Goal: Task Accomplishment & Management: Complete application form

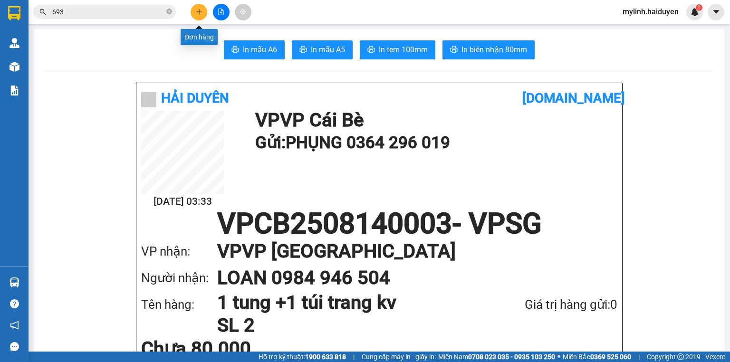
drag, startPoint x: 0, startPoint y: 0, endPoint x: 200, endPoint y: 10, distance: 200.4
click at [200, 10] on icon "plus" at bounding box center [199, 12] width 7 height 7
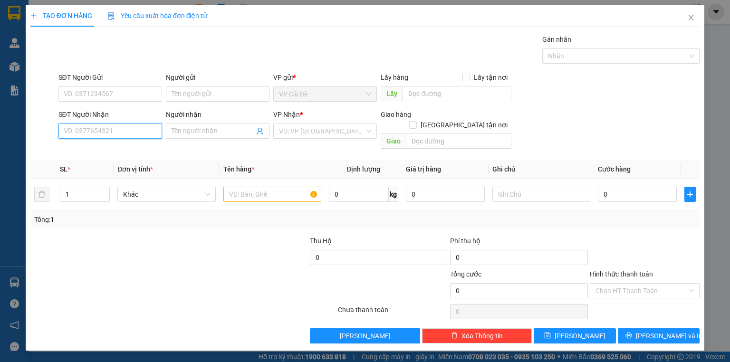
click at [133, 129] on input "SĐT Người Nhận" at bounding box center [110, 131] width 104 height 15
click at [136, 87] on input "SĐT Người Gửi" at bounding box center [110, 94] width 104 height 15
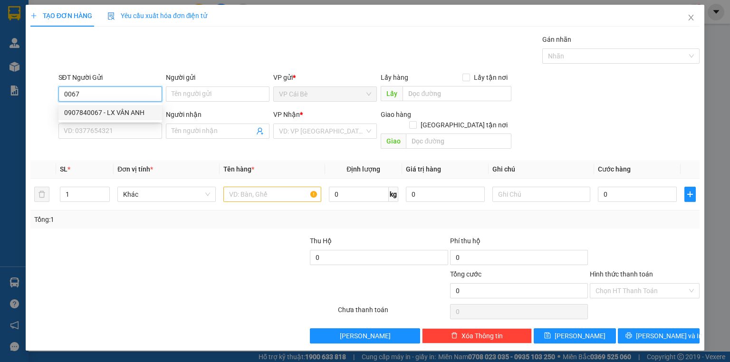
click at [126, 108] on div "0907840067 - LX VÂN ANH" at bounding box center [110, 112] width 92 height 10
type input "0907840067"
type input "LX VÂN ANH"
type input "0909768525"
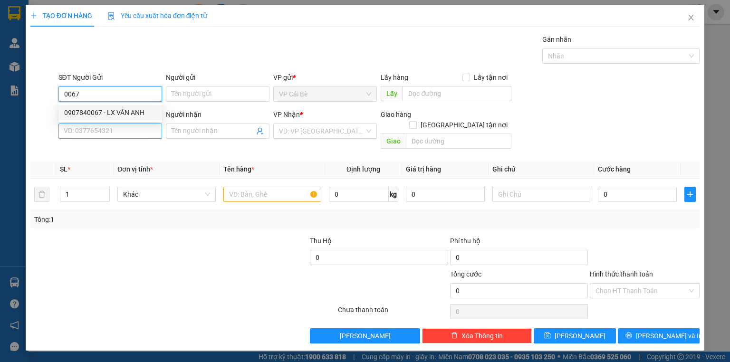
type input "1.550.000"
type input "30.000"
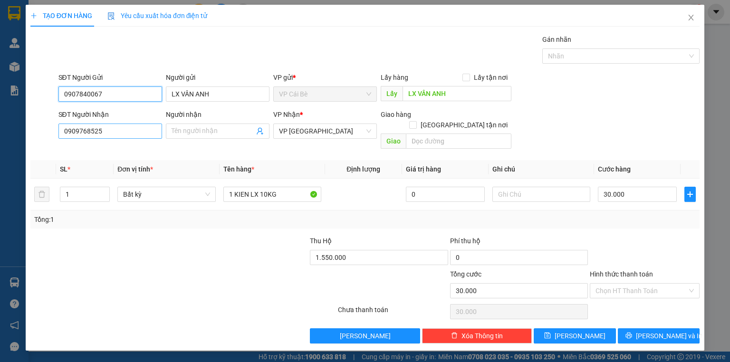
type input "0907840067"
drag, startPoint x: 107, startPoint y: 132, endPoint x: 0, endPoint y: 164, distance: 111.6
click at [0, 164] on div "TẠO ĐƠN HÀNG Yêu cầu xuất hóa đơn điện tử Transit Pickup Surcharge Ids Transit …" at bounding box center [365, 181] width 730 height 362
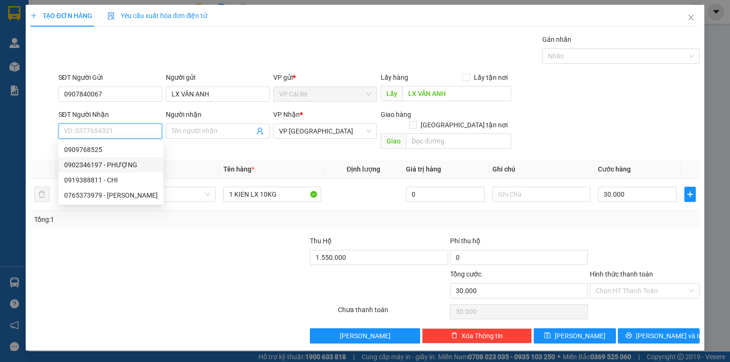
click at [118, 160] on div "0902346197 - PHƯỢNG" at bounding box center [111, 165] width 94 height 10
type input "0902346197"
type input "PHƯỢNG"
type input "0"
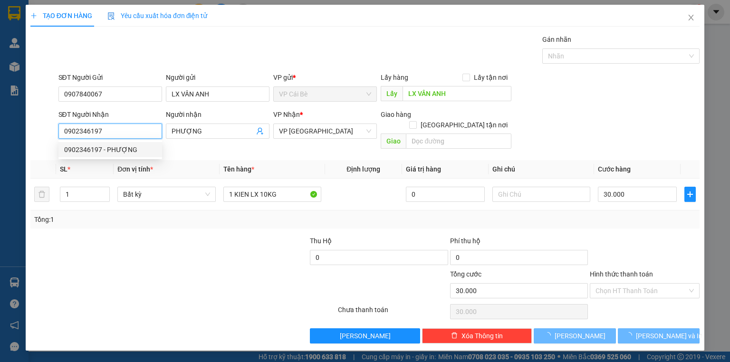
type input "20.000"
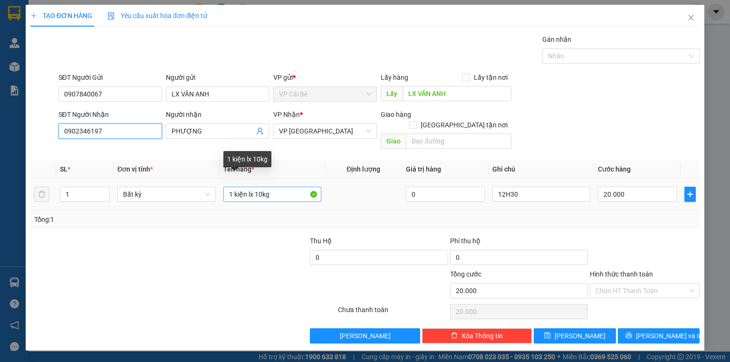
type input "0902346197"
click at [263, 187] on input "1 kiện lx 10kg" at bounding box center [272, 194] width 98 height 15
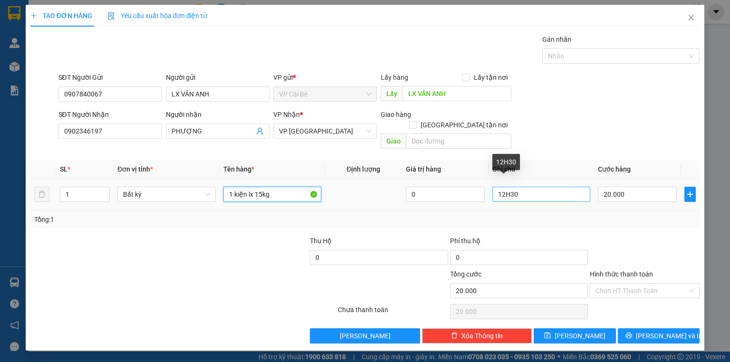
type input "1 kiện lx 15kg"
click at [505, 187] on input "12H30" at bounding box center [542, 194] width 98 height 15
type input "4H30"
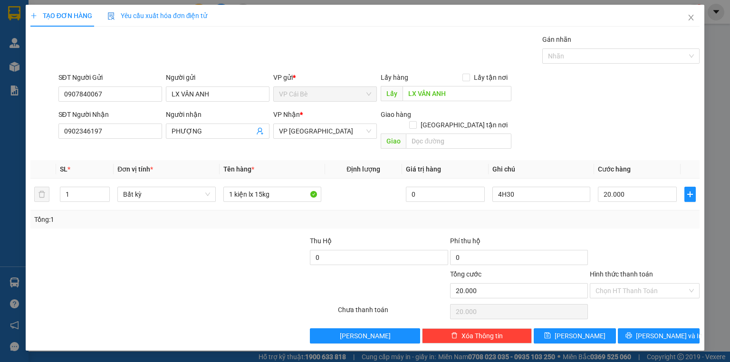
drag, startPoint x: 586, startPoint y: 127, endPoint x: 597, endPoint y: 133, distance: 12.3
click at [597, 133] on div "SĐT Người Nhận 0902346197 Người nhận PHƯỢNG VP Nhận * VP Sài Gòn Giao hàng Giao…" at bounding box center [380, 131] width 646 height 44
type input "0"
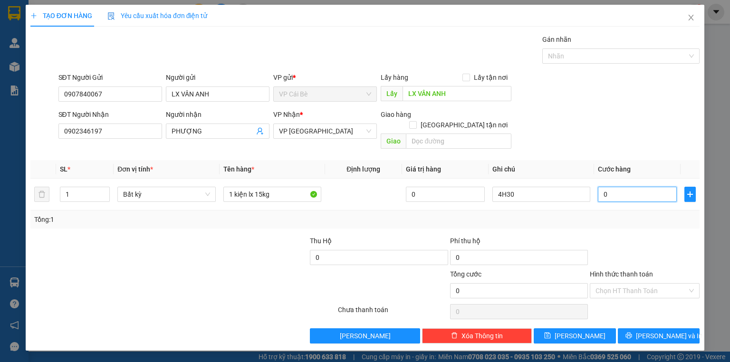
type input "3"
type input "03"
type input "30"
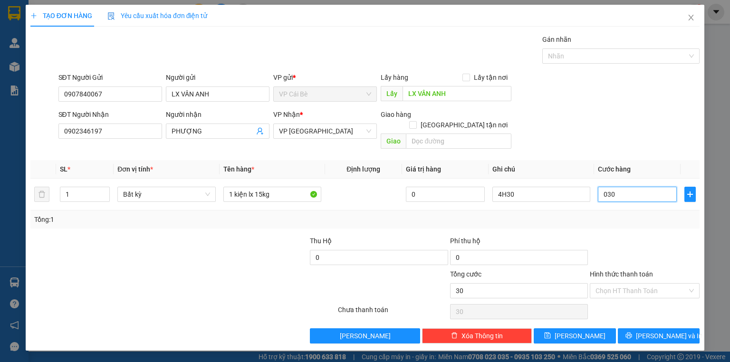
type input "030"
type input "30.000"
drag, startPoint x: 551, startPoint y: 143, endPoint x: 615, endPoint y: 194, distance: 81.8
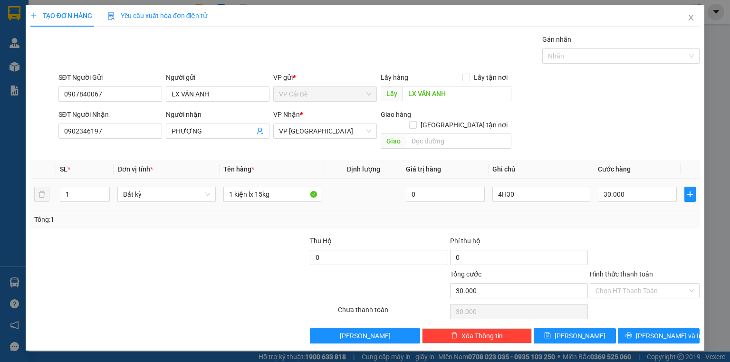
click at [553, 143] on div "Transit Pickup Surcharge Ids Transit Deliver Surcharge Ids Transit Deliver Surc…" at bounding box center [364, 189] width 669 height 310
click at [639, 284] on input "Hình thức thanh toán" at bounding box center [642, 291] width 92 height 14
click at [642, 294] on div "Tại văn phòng" at bounding box center [645, 298] width 98 height 10
type input "0"
click at [650, 329] on button "[PERSON_NAME] và In" at bounding box center [659, 336] width 82 height 15
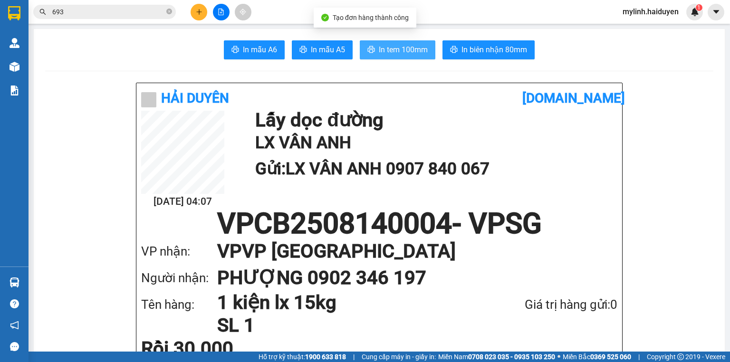
click at [389, 47] on span "In tem 100mm" at bounding box center [403, 50] width 49 height 12
click at [171, 13] on icon "close-circle" at bounding box center [169, 12] width 6 height 6
click at [171, 13] on span at bounding box center [169, 12] width 6 height 10
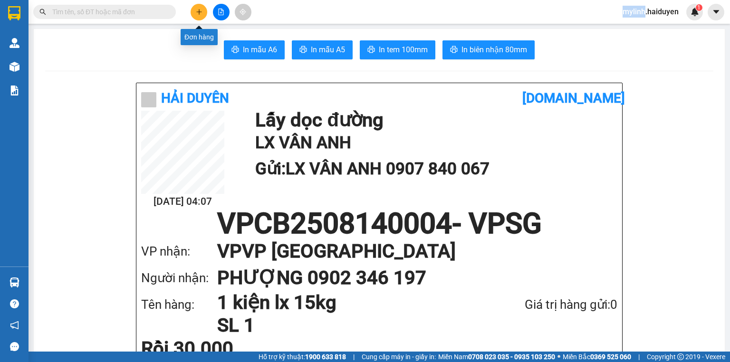
click at [198, 11] on icon "plus" at bounding box center [199, 12] width 7 height 7
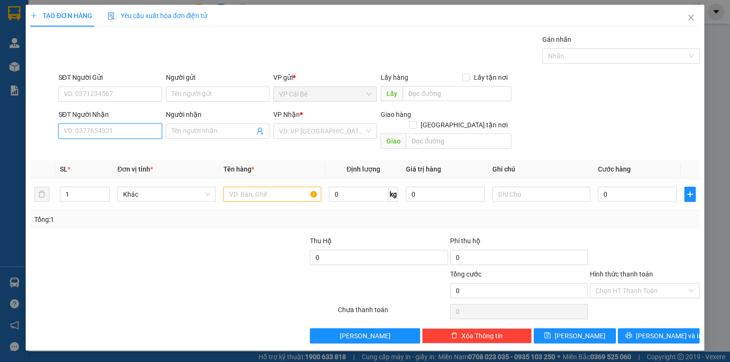
click at [111, 132] on input "SĐT Người Nhận" at bounding box center [110, 131] width 104 height 15
type input "0783221542"
click at [98, 153] on div "0783221542" at bounding box center [110, 150] width 92 height 10
type input "20.000"
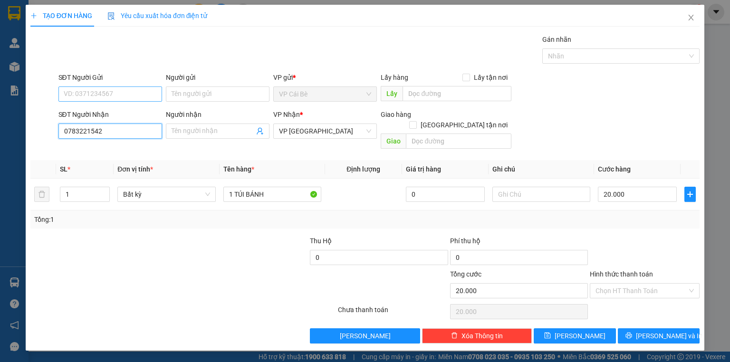
type input "0783221542"
click at [103, 92] on input "SĐT Người Gửi" at bounding box center [110, 94] width 104 height 15
click at [115, 108] on div "0975686571 - BÁC NGỌC ANH" at bounding box center [111, 112] width 94 height 10
type input "0975686571"
type input "BÁC NGỌC ANH"
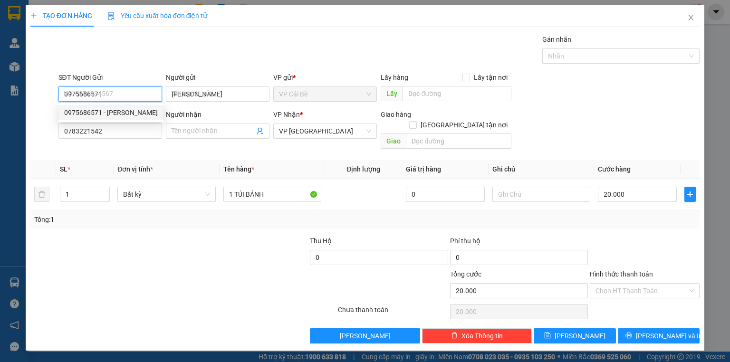
click at [115, 108] on div "0975686571 - BÁC NGỌC ANH" at bounding box center [111, 112] width 94 height 10
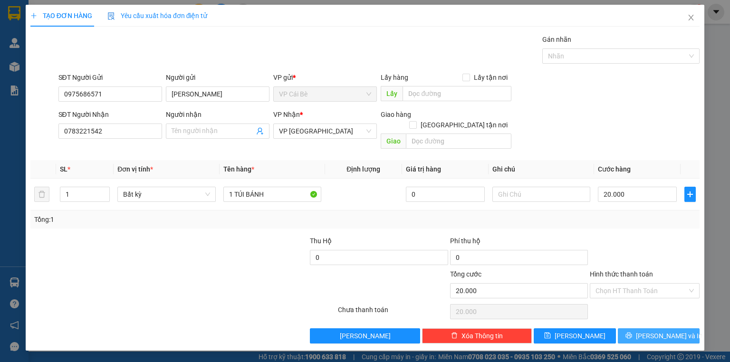
click at [651, 331] on span "[PERSON_NAME] và In" at bounding box center [669, 336] width 67 height 10
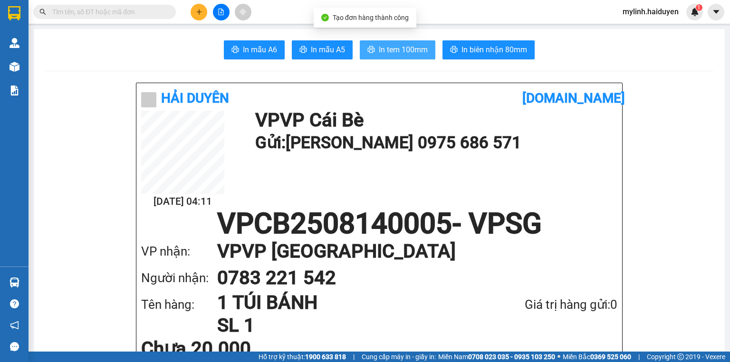
click at [391, 50] on span "In tem 100mm" at bounding box center [403, 50] width 49 height 12
click at [200, 12] on icon "plus" at bounding box center [199, 12] width 7 height 7
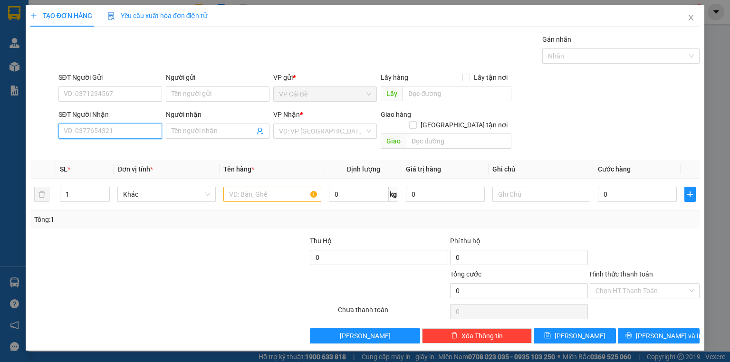
click at [126, 131] on input "SĐT Người Nhận" at bounding box center [110, 131] width 104 height 15
type input "0937309903"
click at [110, 148] on div "0937309903 - TRANG" at bounding box center [110, 150] width 92 height 10
type input "TRANG"
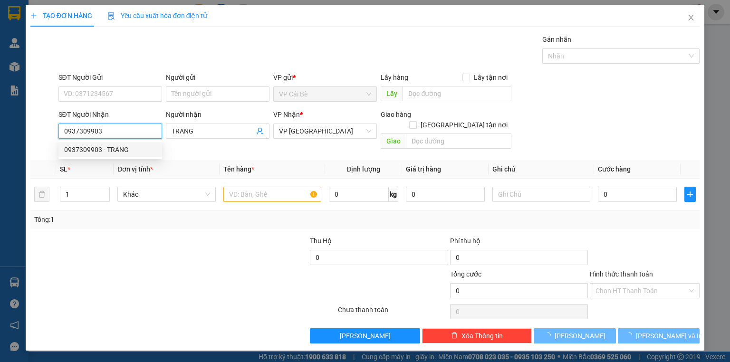
type input "20.000"
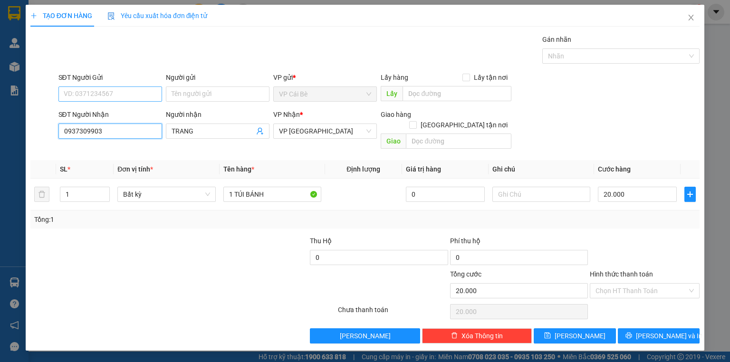
type input "0937309903"
click at [107, 93] on input "SĐT Người Gửi" at bounding box center [110, 94] width 104 height 15
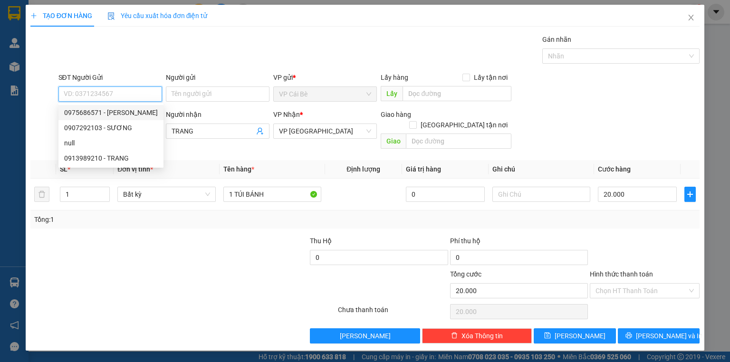
click at [128, 108] on div "0975686571 - BÁC NGỌC ANH" at bounding box center [111, 112] width 94 height 10
type input "0975686571"
type input "BÁC NGỌC ANH"
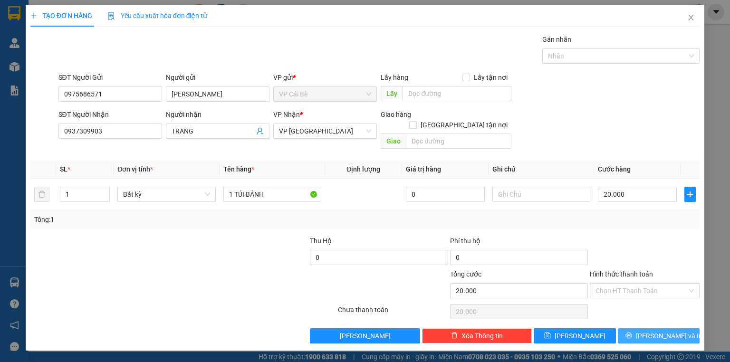
drag, startPoint x: 652, startPoint y: 323, endPoint x: 641, endPoint y: 314, distance: 14.3
click at [652, 331] on span "[PERSON_NAME] và In" at bounding box center [669, 336] width 67 height 10
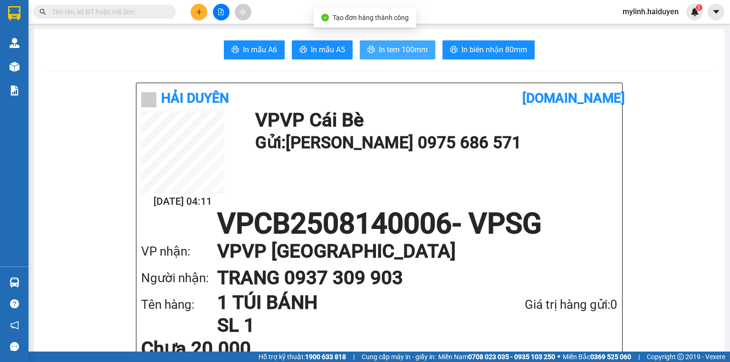
click at [383, 48] on span "In tem 100mm" at bounding box center [403, 50] width 49 height 12
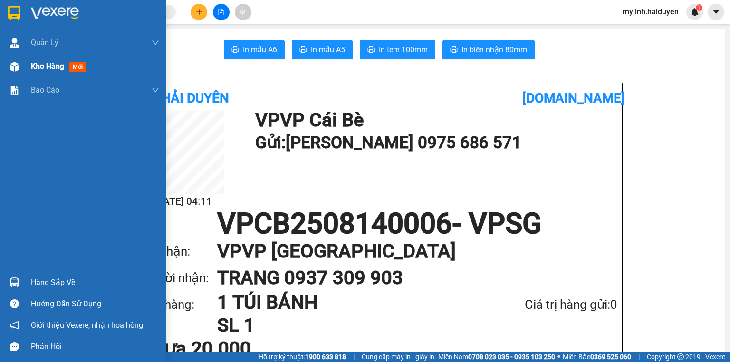
click at [44, 65] on span "Kho hàng" at bounding box center [47, 66] width 33 height 9
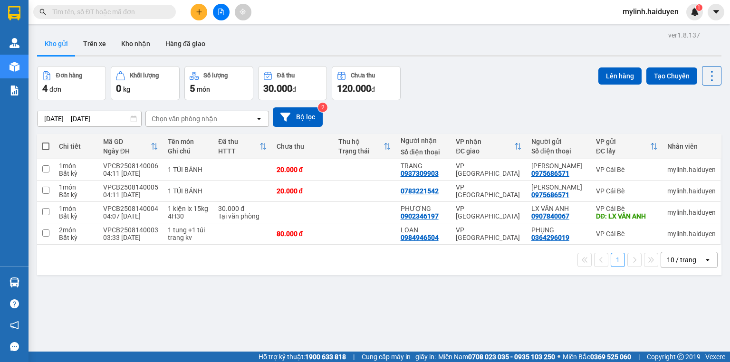
click at [44, 145] on span at bounding box center [46, 147] width 8 height 8
click at [46, 142] on input "checkbox" at bounding box center [46, 142] width 0 height 0
checkbox input "true"
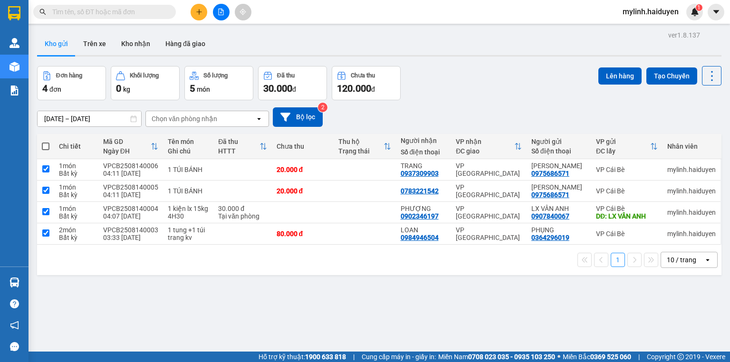
checkbox input "true"
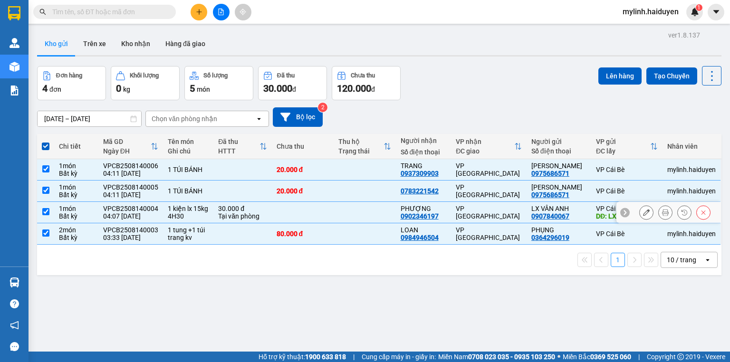
click at [44, 210] on input "checkbox" at bounding box center [45, 211] width 7 height 7
checkbox input "false"
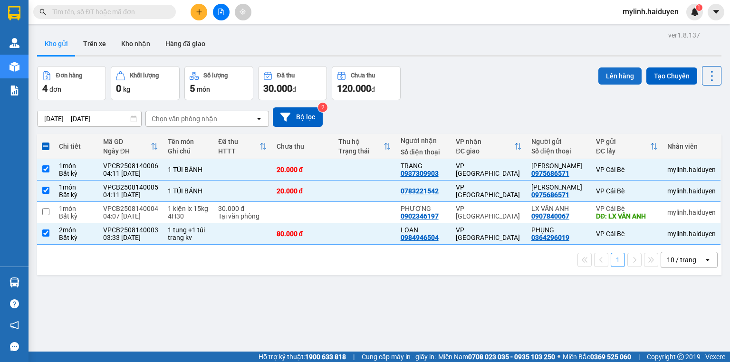
click at [610, 77] on button "Lên hàng" at bounding box center [620, 76] width 43 height 17
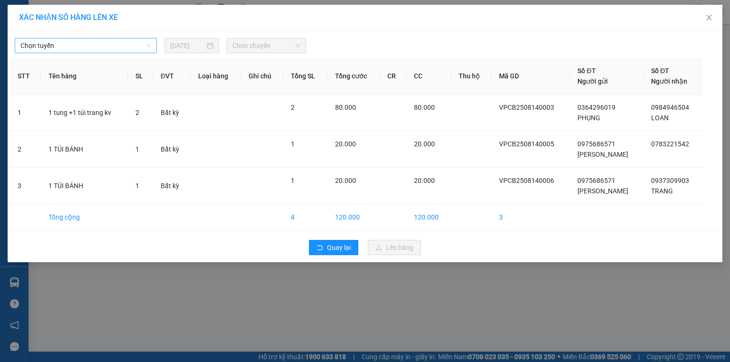
click at [97, 46] on span "Chọn tuyến" at bounding box center [85, 46] width 131 height 14
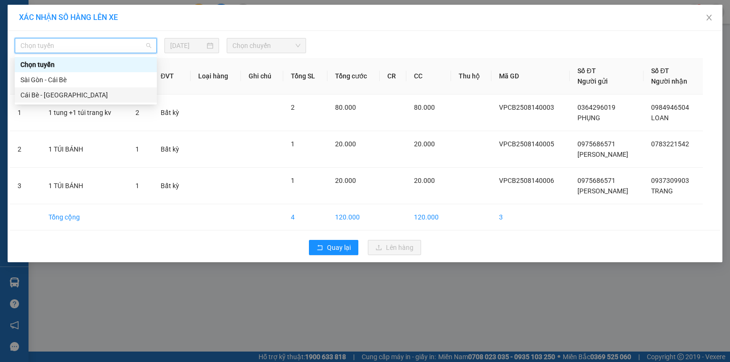
click at [60, 96] on div "Cái Bè - Sài Gòn" at bounding box center [85, 95] width 131 height 10
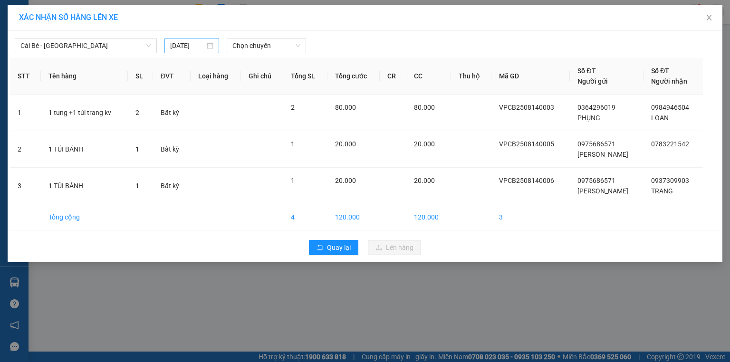
drag, startPoint x: 186, startPoint y: 42, endPoint x: 207, endPoint y: 54, distance: 24.1
click at [187, 42] on input "13/08/2025" at bounding box center [187, 45] width 35 height 10
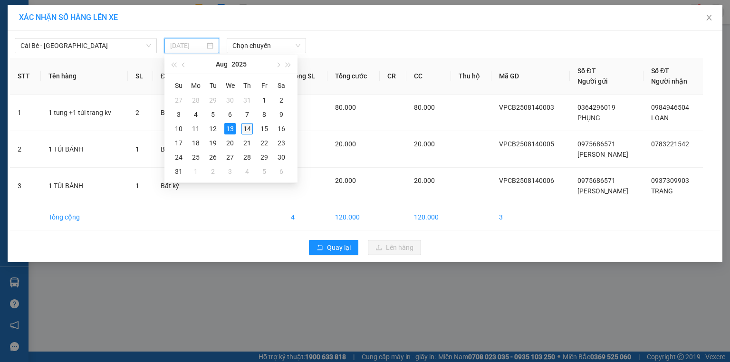
click at [247, 125] on div "14" at bounding box center [247, 128] width 11 height 11
click at [247, 125] on td at bounding box center [262, 113] width 42 height 37
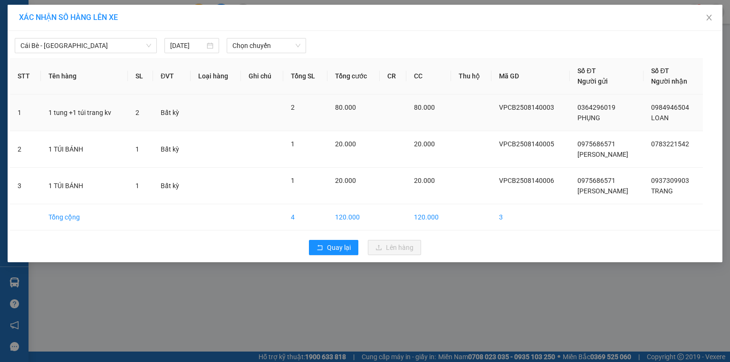
type input "[DATE]"
click at [249, 48] on span "Chọn chuyến" at bounding box center [267, 46] width 68 height 14
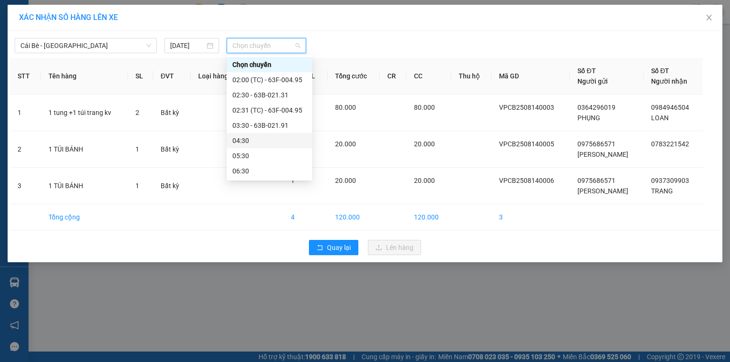
click at [253, 139] on div "04:30" at bounding box center [270, 141] width 74 height 10
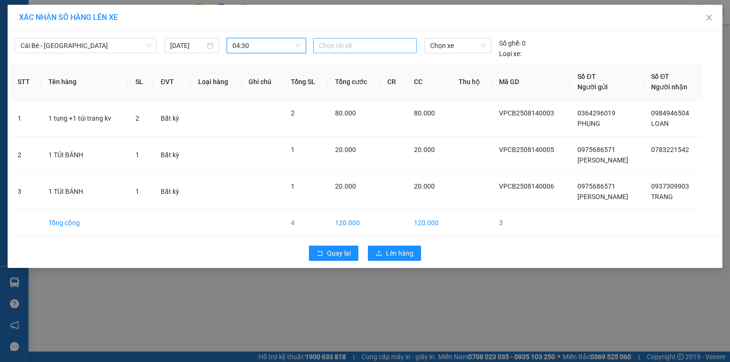
drag, startPoint x: 341, startPoint y: 48, endPoint x: 346, endPoint y: 46, distance: 5.1
click at [342, 48] on div at bounding box center [365, 45] width 99 height 11
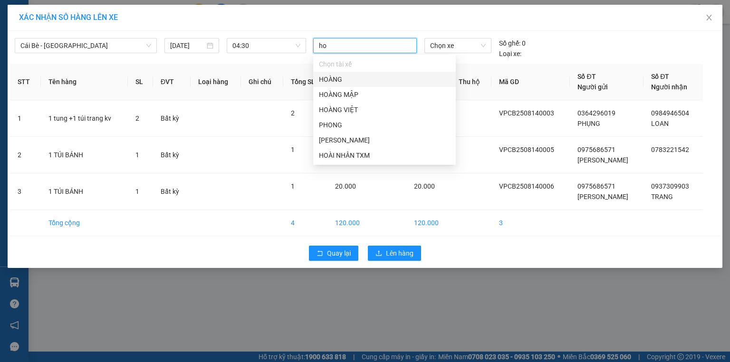
type input "hoa"
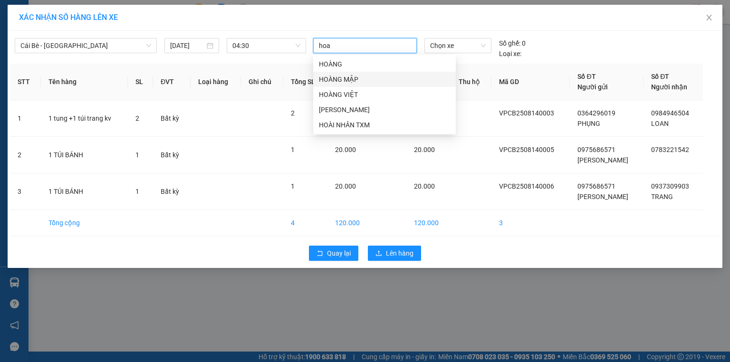
click at [358, 76] on div "HOÀNG MẬP" at bounding box center [384, 79] width 131 height 10
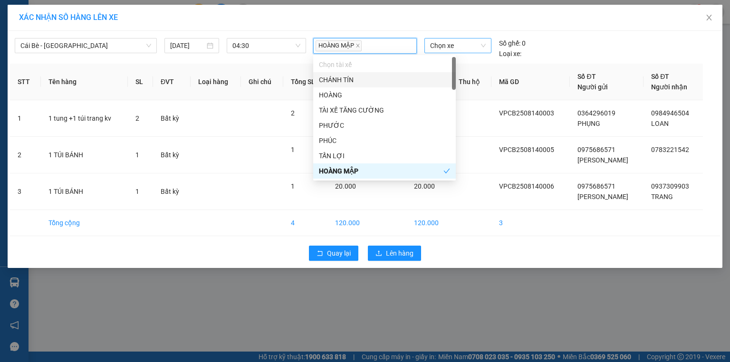
click at [439, 44] on span "Chọn xe" at bounding box center [457, 46] width 55 height 14
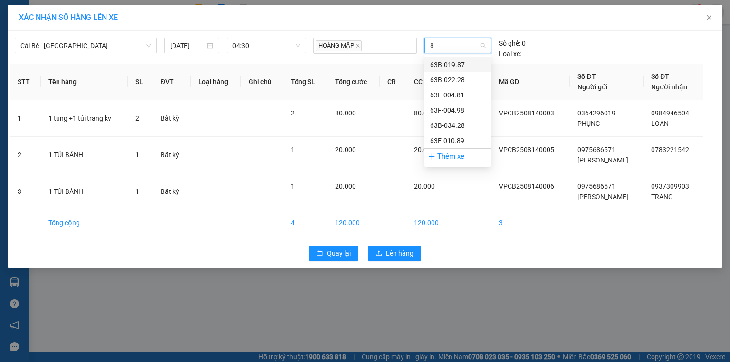
type input "89"
drag, startPoint x: 466, startPoint y: 61, endPoint x: 463, endPoint y: 69, distance: 8.6
click at [465, 62] on div "63E-010.89" at bounding box center [457, 64] width 55 height 10
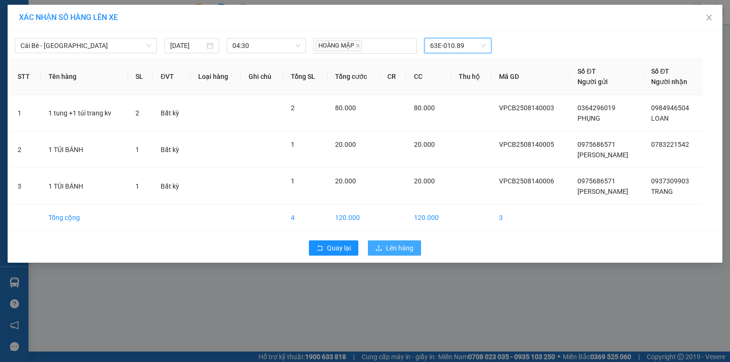
click at [390, 249] on span "Lên hàng" at bounding box center [400, 248] width 28 height 10
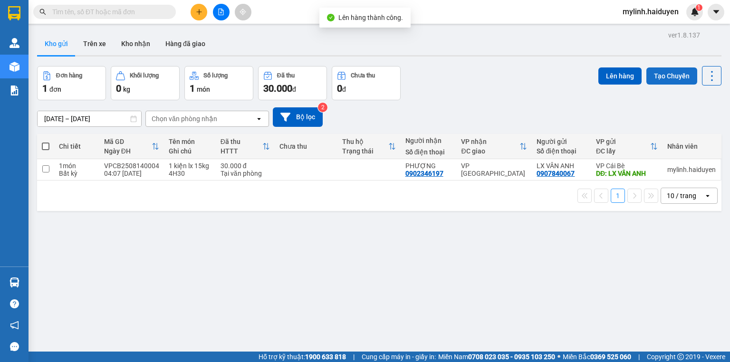
click at [660, 72] on button "Tạo Chuyến" at bounding box center [672, 76] width 51 height 17
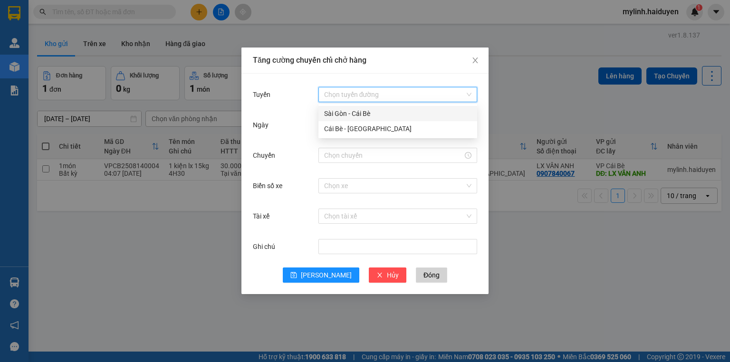
drag, startPoint x: 355, startPoint y: 93, endPoint x: 342, endPoint y: 119, distance: 28.5
click at [354, 95] on input "Tuyến" at bounding box center [394, 94] width 141 height 14
click at [341, 129] on div "Cái Bè - Sài Gòn" at bounding box center [397, 129] width 147 height 10
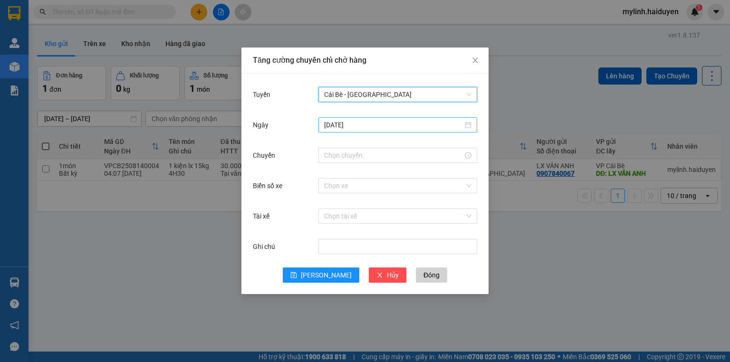
click at [352, 129] on input "13/08/2025" at bounding box center [393, 125] width 139 height 10
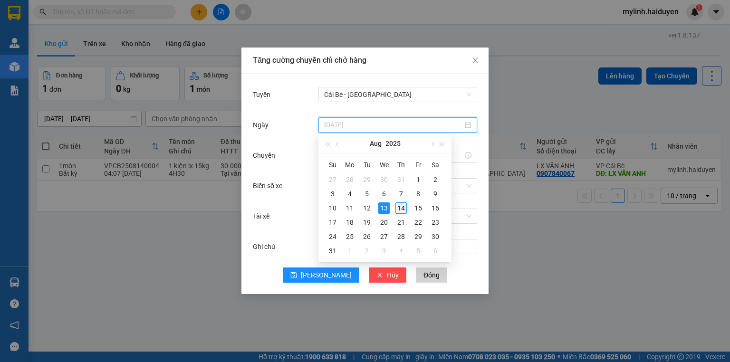
type input "[DATE]"
click at [402, 208] on div "14" at bounding box center [401, 208] width 11 height 11
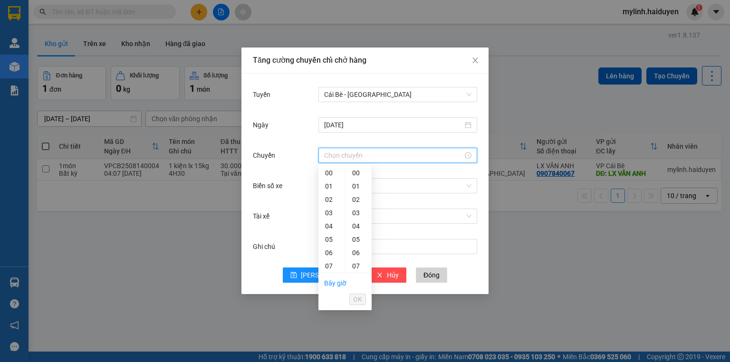
drag, startPoint x: 349, startPoint y: 157, endPoint x: 350, endPoint y: 139, distance: 18.6
click at [350, 157] on input "Chuyến" at bounding box center [393, 155] width 139 height 10
click at [329, 223] on div "04" at bounding box center [332, 226] width 27 height 13
type input "04:31"
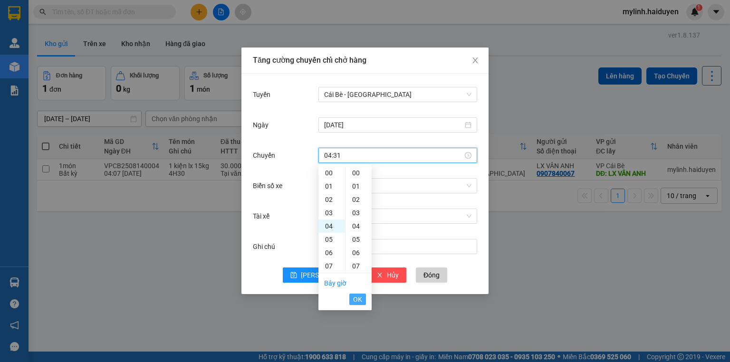
click at [360, 301] on span "OK" at bounding box center [357, 299] width 9 height 10
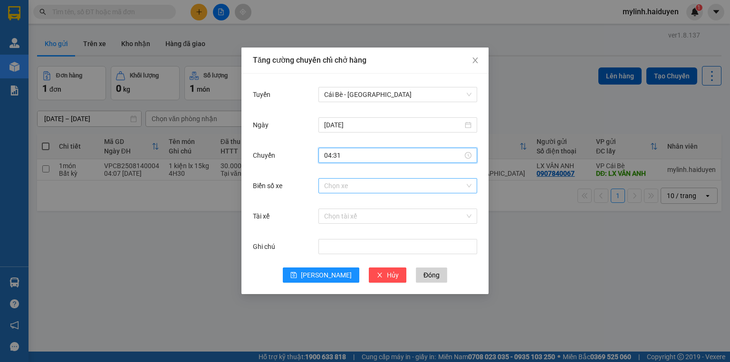
click at [368, 186] on input "Biển số xe" at bounding box center [394, 186] width 141 height 14
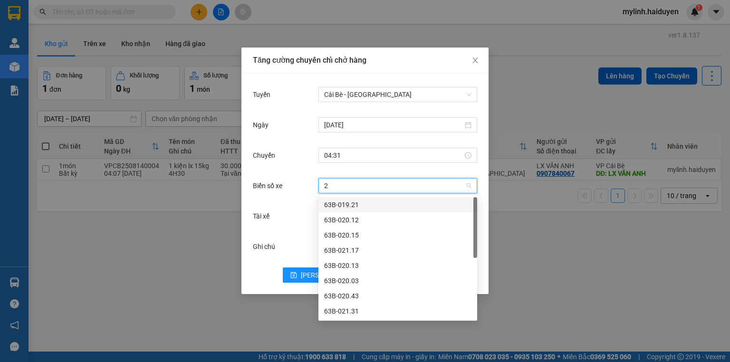
type input "28"
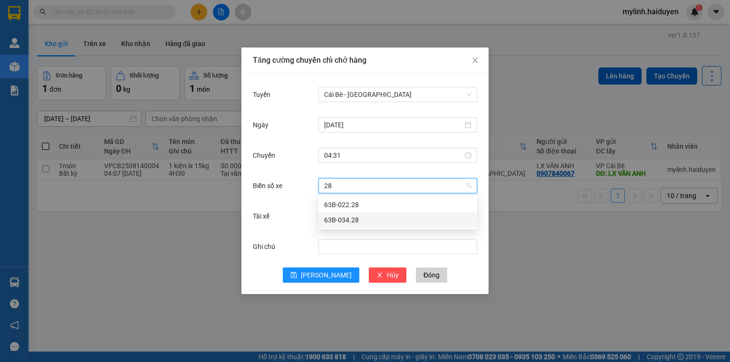
click at [359, 221] on div "63B-034.28" at bounding box center [397, 220] width 147 height 10
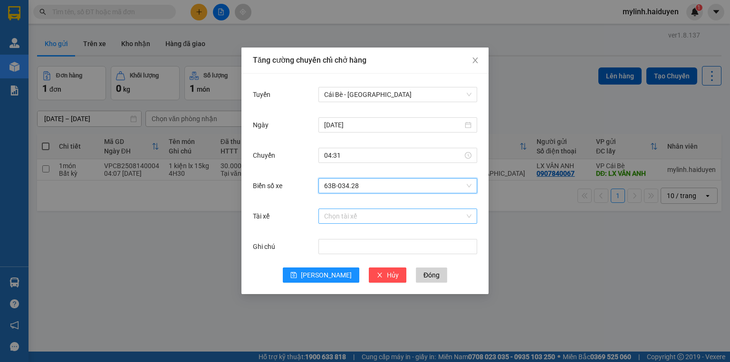
click at [346, 216] on input "Tài xế" at bounding box center [394, 216] width 141 height 14
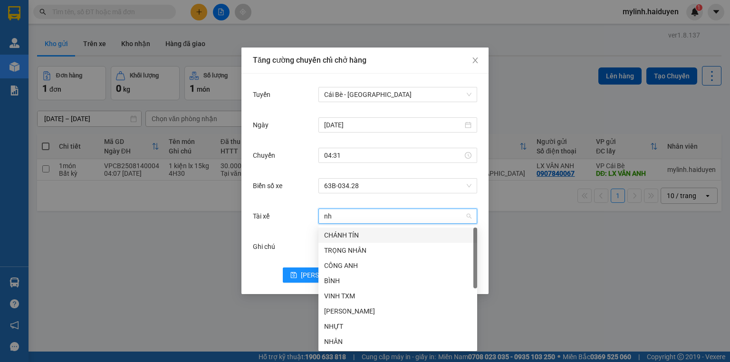
type input "nha"
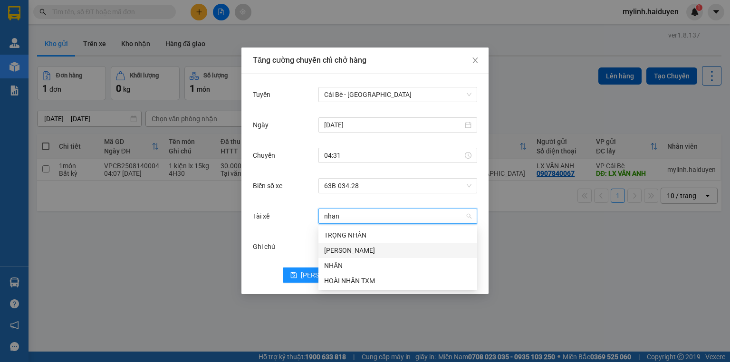
drag, startPoint x: 357, startPoint y: 251, endPoint x: 362, endPoint y: 249, distance: 5.6
click at [357, 250] on div "NGỌC NHÂN" at bounding box center [397, 250] width 147 height 10
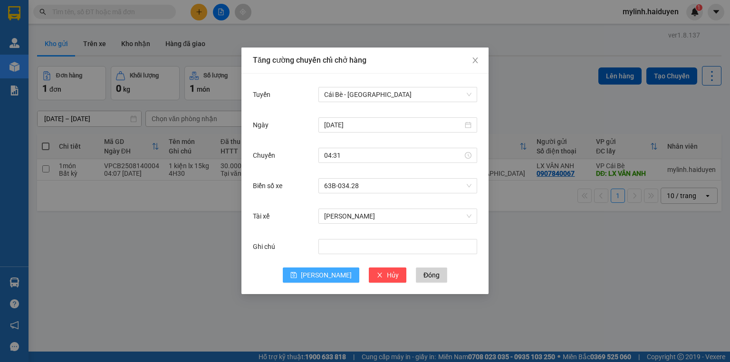
click at [322, 270] on span "[PERSON_NAME]" at bounding box center [326, 275] width 51 height 10
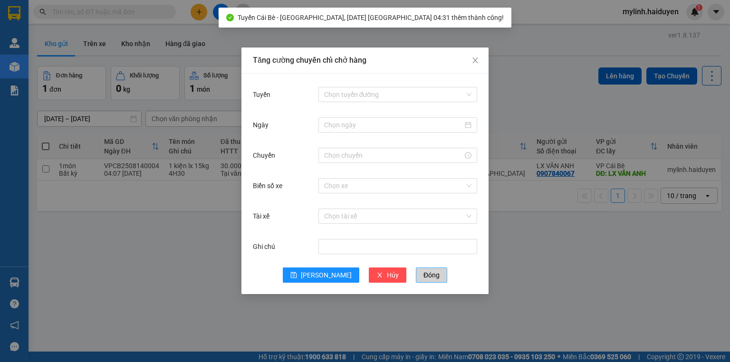
click at [424, 272] on span "Đóng" at bounding box center [432, 275] width 16 height 10
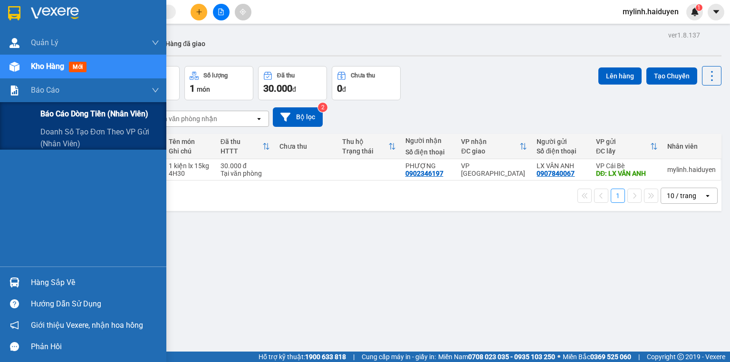
click at [76, 113] on span "Báo cáo dòng tiền (nhân viên)" at bounding box center [94, 114] width 108 height 12
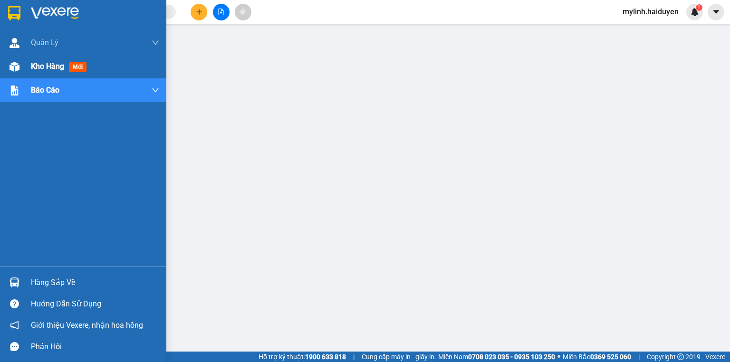
click at [58, 64] on span "Kho hàng" at bounding box center [47, 66] width 33 height 9
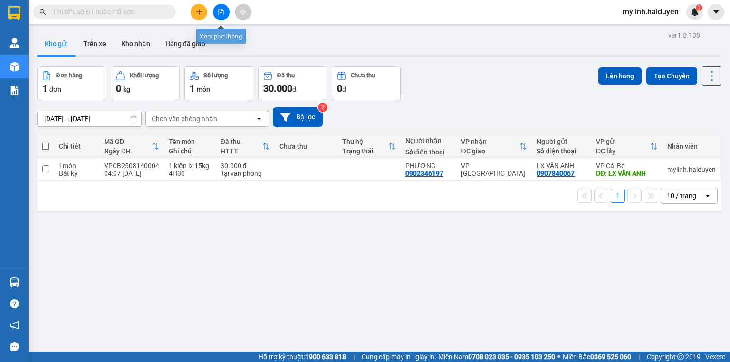
click at [223, 15] on icon "file-add" at bounding box center [221, 12] width 5 height 7
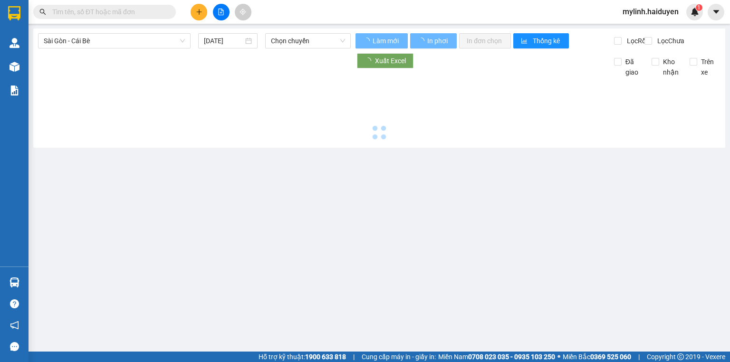
type input "[DATE]"
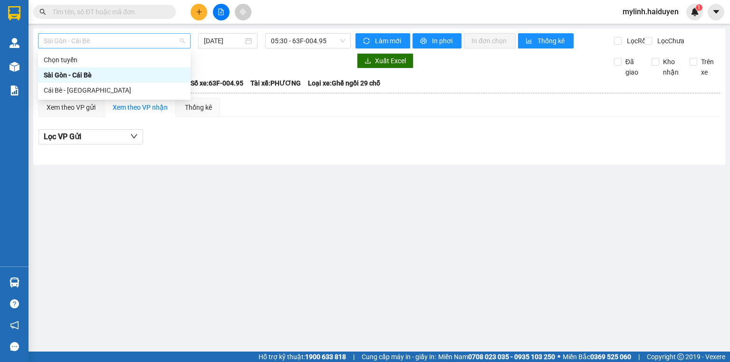
drag, startPoint x: 116, startPoint y: 41, endPoint x: 97, endPoint y: 75, distance: 38.3
click at [115, 42] on span "Sài Gòn - Cái Bè" at bounding box center [114, 41] width 141 height 14
drag, startPoint x: 91, startPoint y: 88, endPoint x: 147, endPoint y: 76, distance: 57.5
click at [95, 88] on div "Cái Bè - [GEOGRAPHIC_DATA]" at bounding box center [114, 90] width 141 height 10
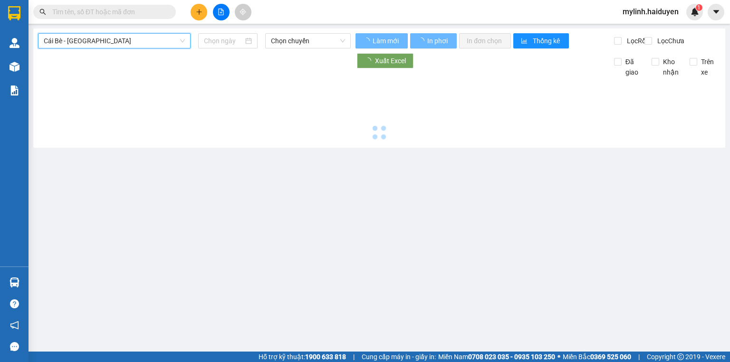
type input "[DATE]"
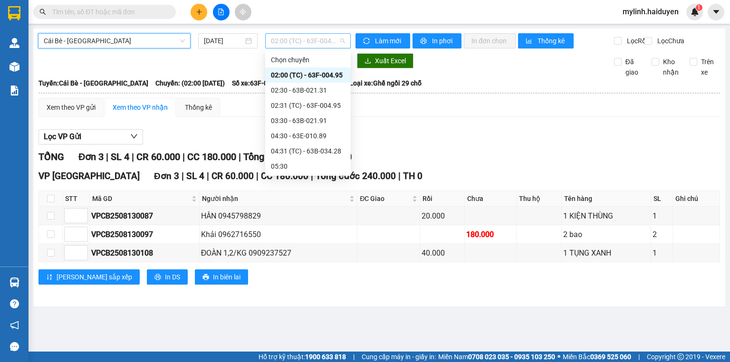
click at [279, 42] on span "02:00 (TC) - 63F-004.95" at bounding box center [308, 41] width 75 height 14
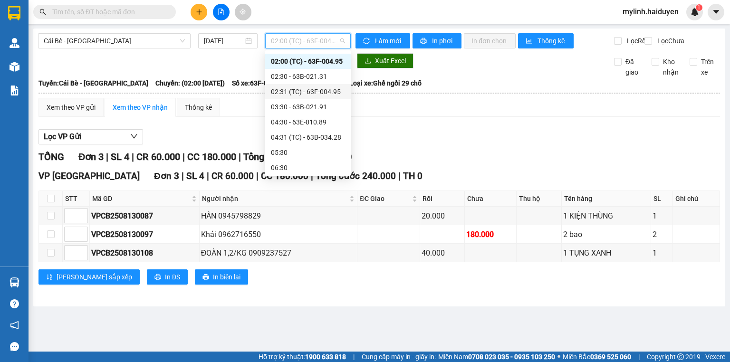
scroll to position [76, 0]
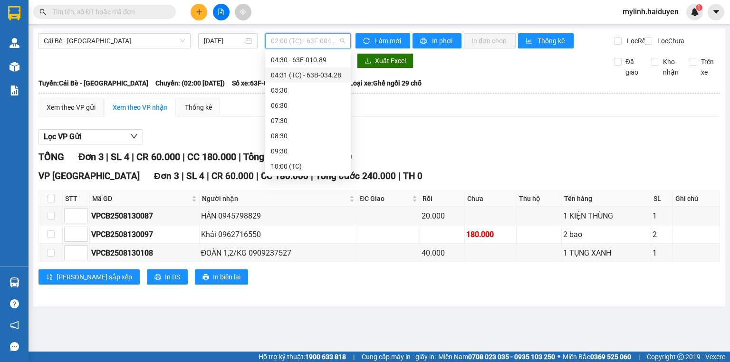
click at [307, 71] on div "04:31 (TC) - 63B-034.28" at bounding box center [308, 75] width 74 height 10
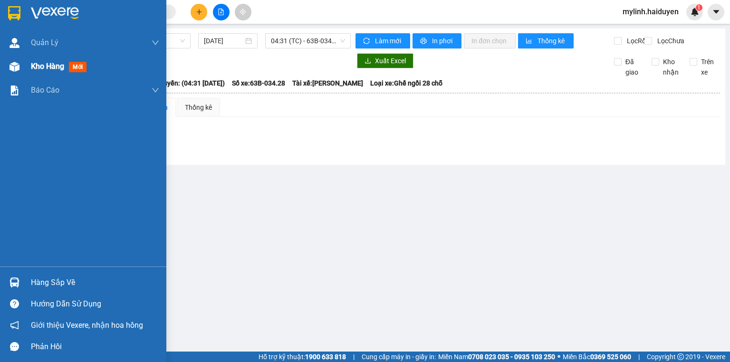
click at [43, 64] on span "Kho hàng" at bounding box center [47, 66] width 33 height 9
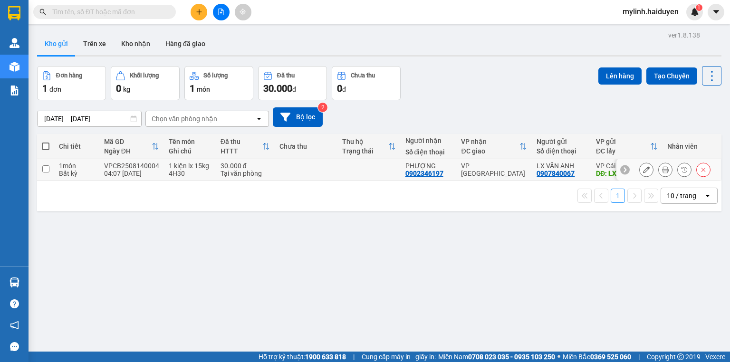
click at [42, 167] on input "checkbox" at bounding box center [45, 168] width 7 height 7
click at [48, 170] on input "checkbox" at bounding box center [45, 168] width 7 height 7
checkbox input "true"
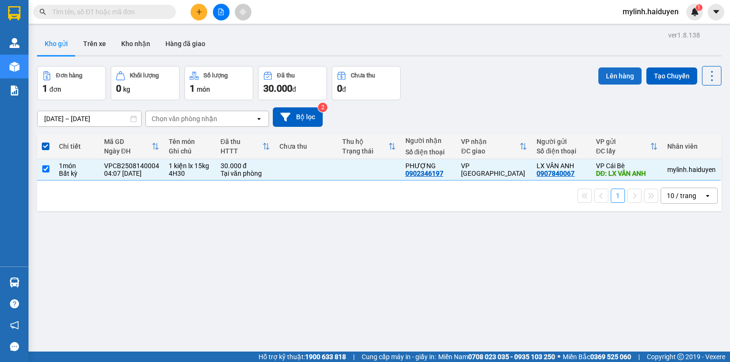
click at [609, 76] on button "Lên hàng" at bounding box center [620, 76] width 43 height 17
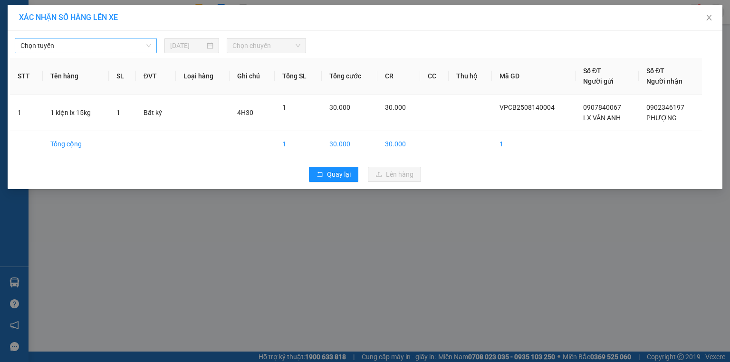
drag, startPoint x: 90, startPoint y: 44, endPoint x: 83, endPoint y: 53, distance: 11.1
click at [87, 48] on span "Chọn tuyến" at bounding box center [85, 46] width 131 height 14
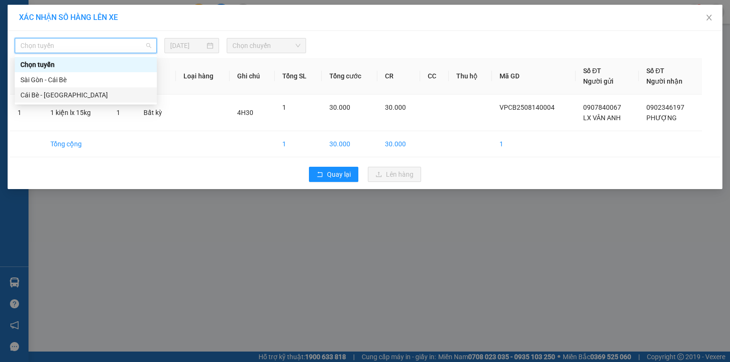
click at [26, 94] on div "Cái Bè - Sài Gòn" at bounding box center [85, 95] width 131 height 10
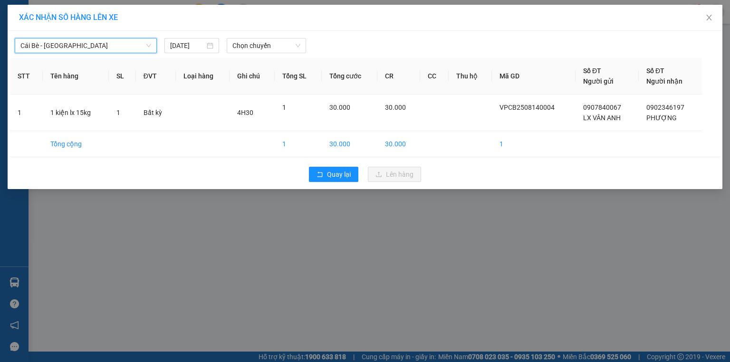
drag, startPoint x: 249, startPoint y: 48, endPoint x: 254, endPoint y: 54, distance: 8.1
click at [250, 48] on span "Chọn chuyến" at bounding box center [267, 46] width 68 height 14
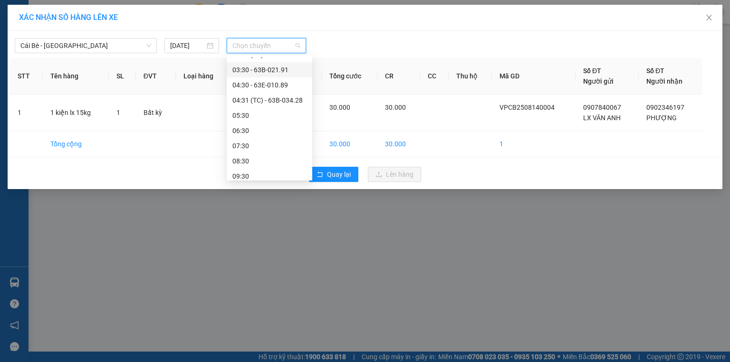
scroll to position [76, 0]
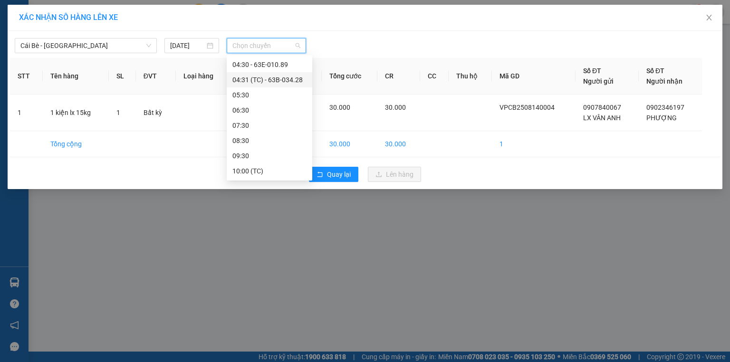
click at [277, 78] on div "04:31 (TC) - 63B-034.28" at bounding box center [270, 80] width 74 height 10
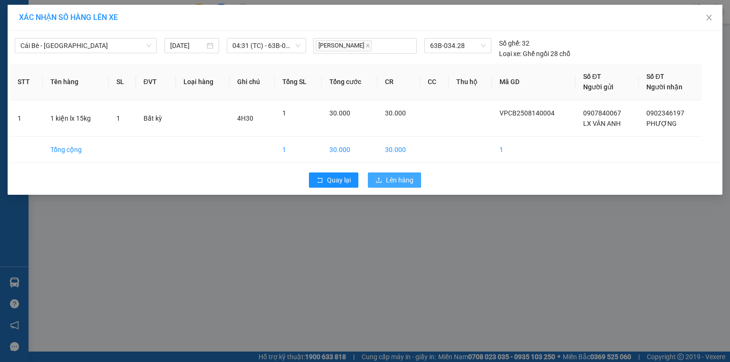
click at [397, 183] on span "Lên hàng" at bounding box center [400, 180] width 28 height 10
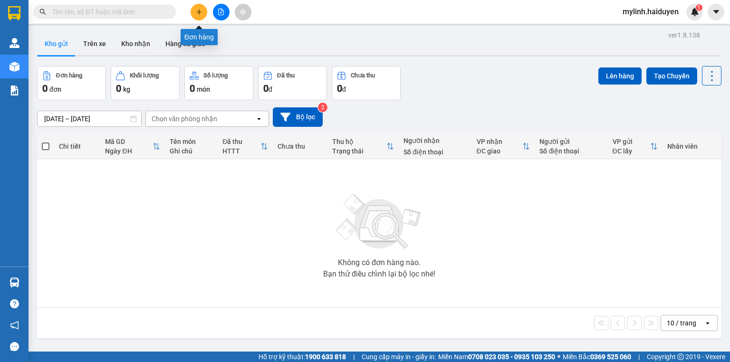
click at [192, 16] on button at bounding box center [199, 12] width 17 height 17
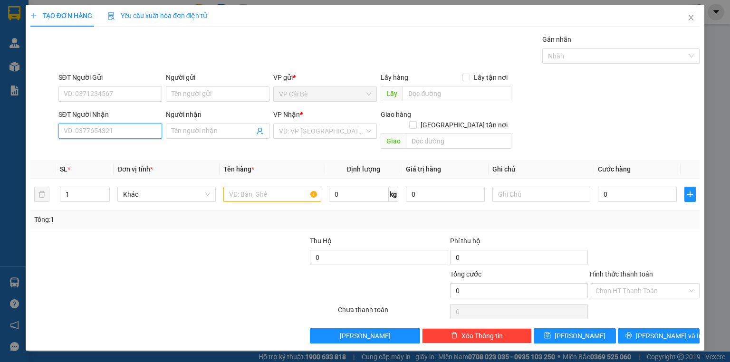
drag, startPoint x: 115, startPoint y: 137, endPoint x: 121, endPoint y: 116, distance: 22.3
click at [115, 129] on input "SĐT Người Nhận" at bounding box center [110, 131] width 104 height 15
type input "0792949417"
click at [120, 150] on div "0792949417 - DŨNG" at bounding box center [110, 150] width 92 height 10
type input "DŨNG"
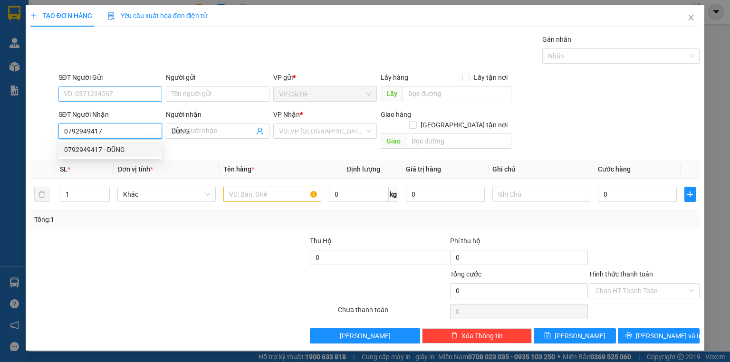
type input "70.000"
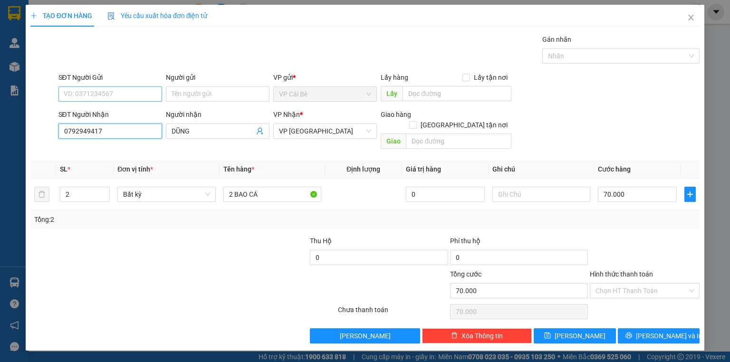
type input "0792949417"
drag, startPoint x: 103, startPoint y: 93, endPoint x: 147, endPoint y: 97, distance: 44.4
click at [104, 93] on input "SĐT Người Gửi" at bounding box center [110, 94] width 104 height 15
click at [130, 112] on div "0348595075 - TUẤN TG" at bounding box center [110, 112] width 92 height 10
type input "0348595075"
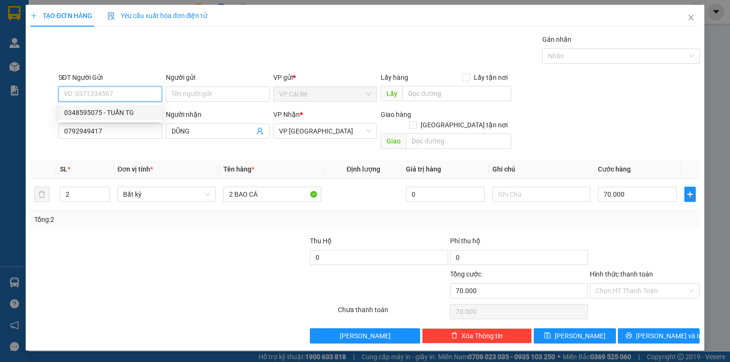
type input "TUẤN TG"
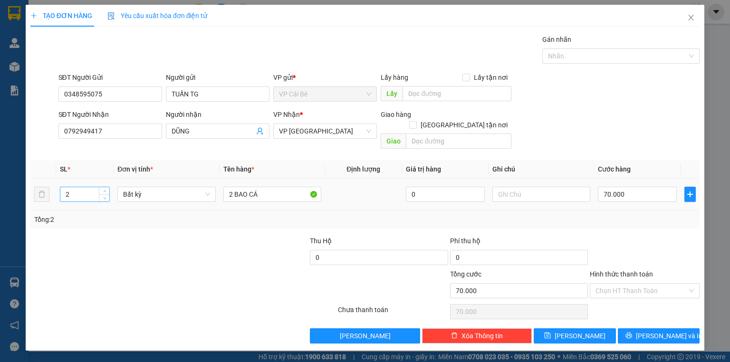
click at [86, 187] on input "2" at bounding box center [84, 194] width 49 height 14
type input "1"
drag, startPoint x: 232, startPoint y: 181, endPoint x: 139, endPoint y: 194, distance: 93.5
click at [145, 194] on tr "1 Bất kỳ 2 BAO CÁ 0 70.000" at bounding box center [364, 195] width 669 height 32
type input "0"
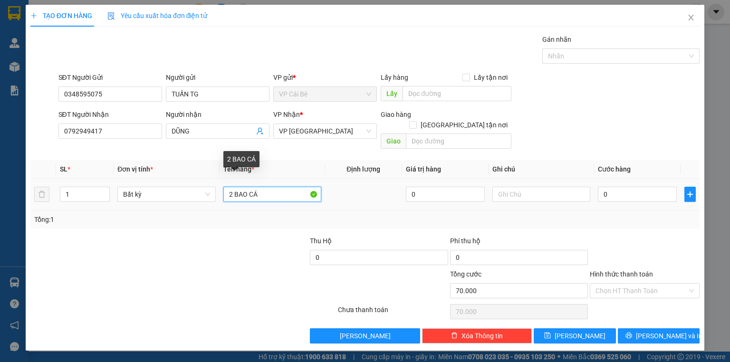
type input "0"
type input "1 BAO CÁ"
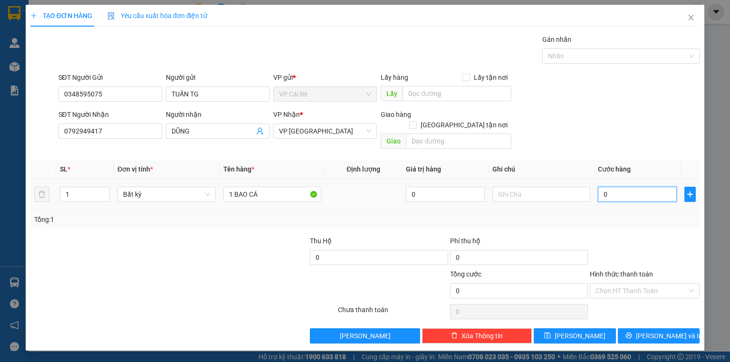
click at [615, 187] on input "0" at bounding box center [637, 194] width 79 height 15
type input "0"
type input "4"
type input "04"
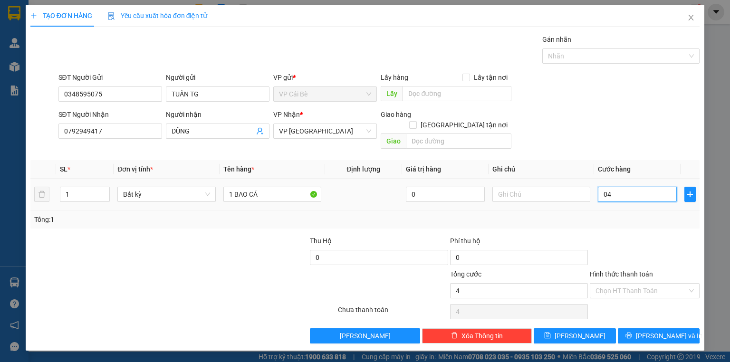
type input "40"
type input "040"
type input "40.000"
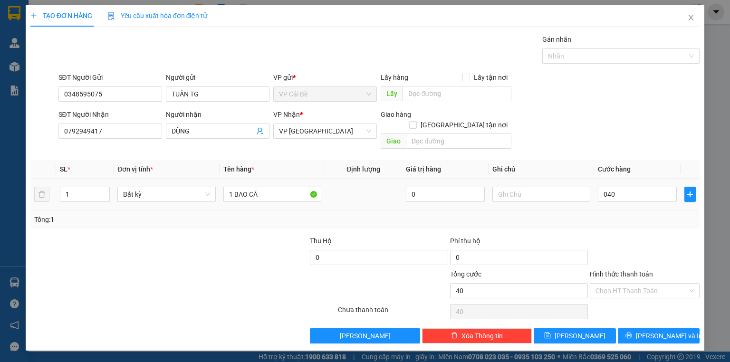
type input "40.000"
drag, startPoint x: 603, startPoint y: 138, endPoint x: 631, endPoint y: 235, distance: 101.6
click at [605, 145] on div "Transit Pickup Surcharge Ids Transit Deliver Surcharge Ids Transit Deliver Surc…" at bounding box center [364, 189] width 669 height 310
drag, startPoint x: 639, startPoint y: 280, endPoint x: 637, endPoint y: 294, distance: 13.9
click at [639, 284] on input "Hình thức thanh toán" at bounding box center [642, 291] width 92 height 14
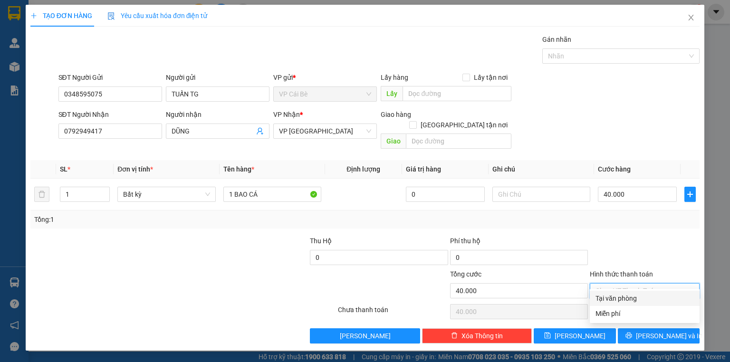
click at [635, 297] on div "Tại văn phòng" at bounding box center [645, 298] width 98 height 10
type input "0"
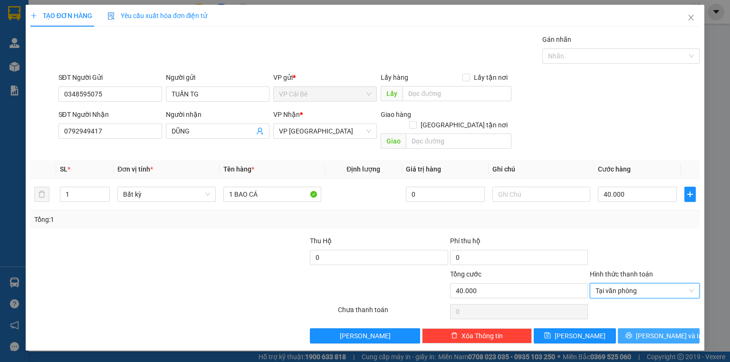
click at [656, 331] on span "[PERSON_NAME] và In" at bounding box center [669, 336] width 67 height 10
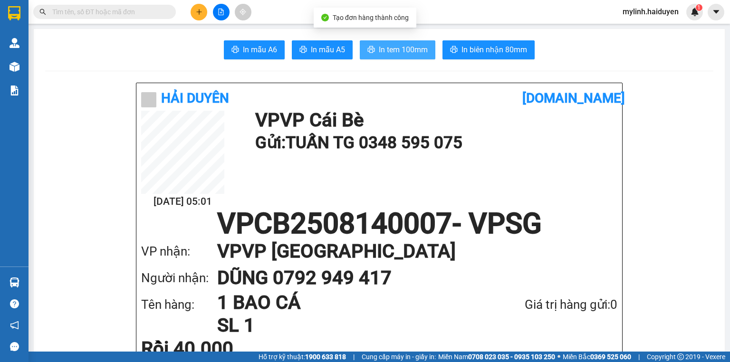
click at [398, 51] on span "In tem 100mm" at bounding box center [403, 50] width 49 height 12
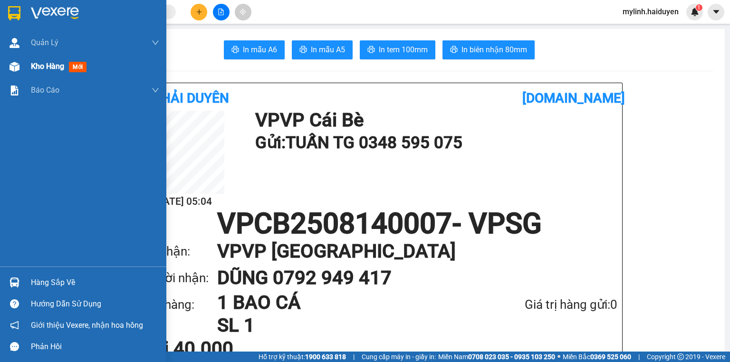
click at [61, 62] on span "Kho hàng" at bounding box center [47, 66] width 33 height 9
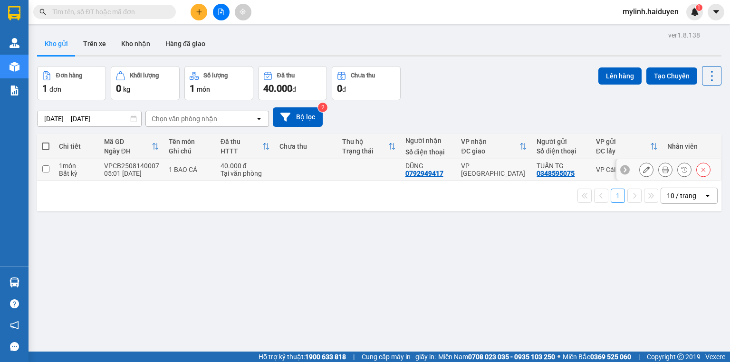
click at [47, 167] on input "checkbox" at bounding box center [45, 168] width 7 height 7
checkbox input "true"
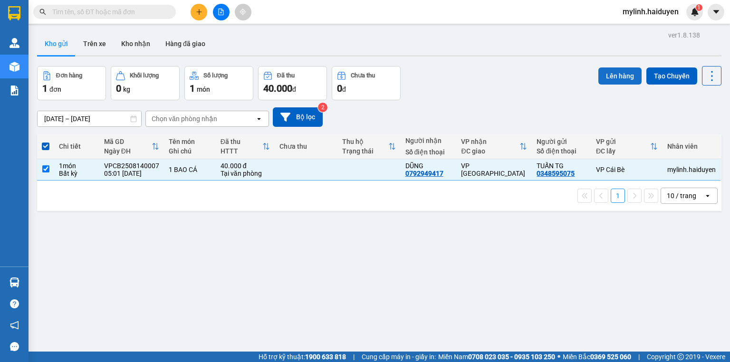
click at [613, 78] on button "Lên hàng" at bounding box center [620, 76] width 43 height 17
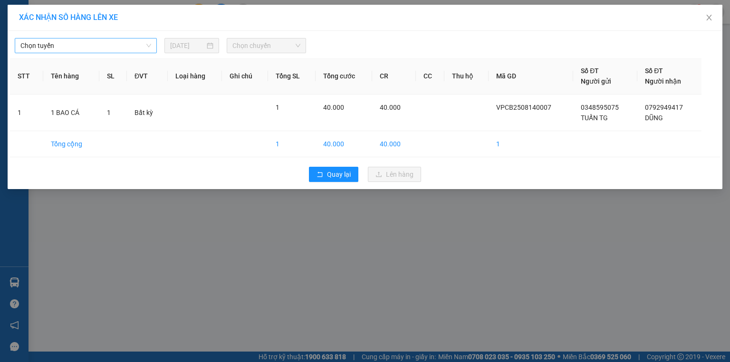
drag, startPoint x: 89, startPoint y: 48, endPoint x: 87, endPoint y: 52, distance: 5.5
click at [87, 52] on span "Chọn tuyến" at bounding box center [85, 46] width 131 height 14
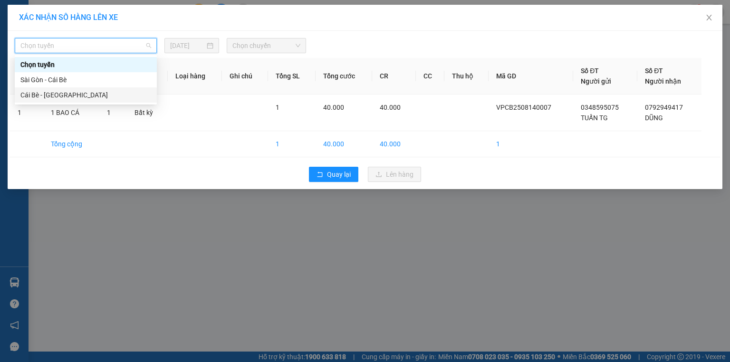
click at [67, 95] on div "Cái Bè - Sài Gòn" at bounding box center [85, 95] width 131 height 10
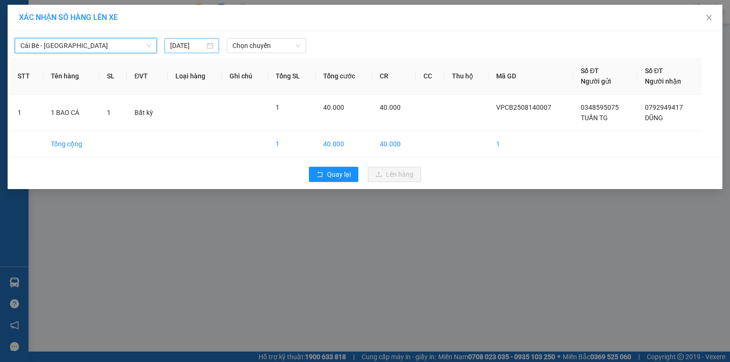
drag, startPoint x: 177, startPoint y: 44, endPoint x: 196, endPoint y: 53, distance: 21.5
click at [182, 45] on input "[DATE]" at bounding box center [187, 45] width 35 height 10
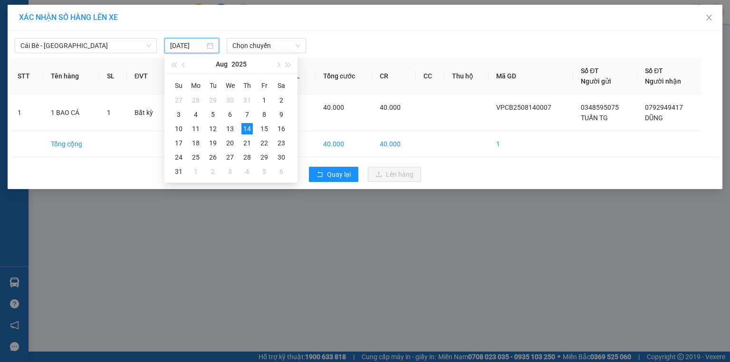
type input "[DATE]"
click at [249, 128] on div "14" at bounding box center [247, 128] width 11 height 11
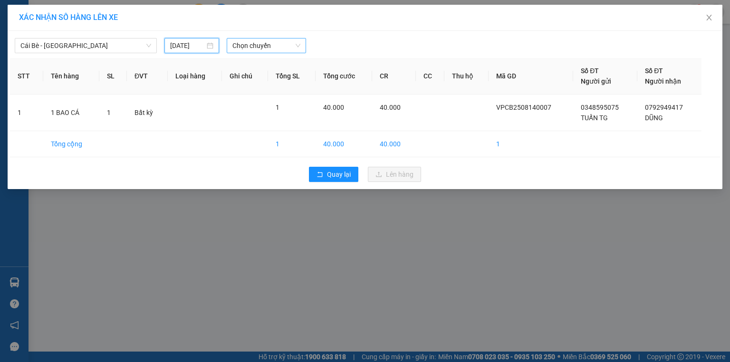
click at [249, 47] on span "Chọn chuyến" at bounding box center [267, 46] width 68 height 14
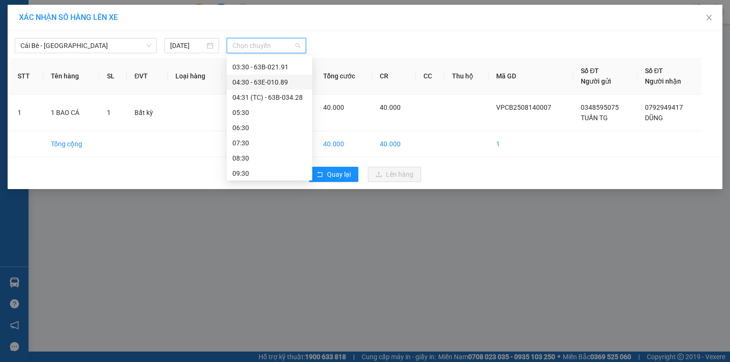
scroll to position [76, 0]
click at [254, 90] on div "05:30" at bounding box center [270, 95] width 74 height 10
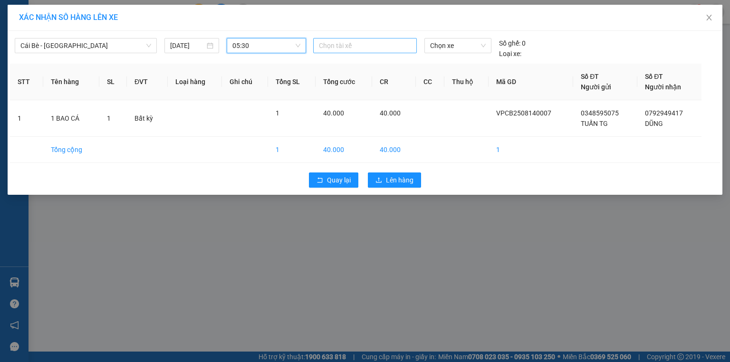
click at [328, 47] on div at bounding box center [365, 45] width 99 height 11
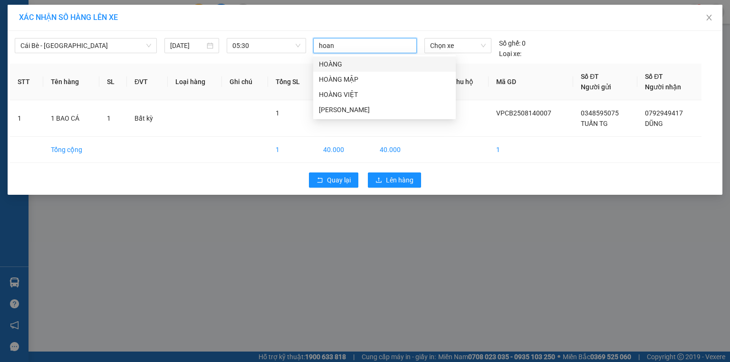
type input "hoang"
click at [340, 64] on div "HOÀNG" at bounding box center [384, 64] width 131 height 10
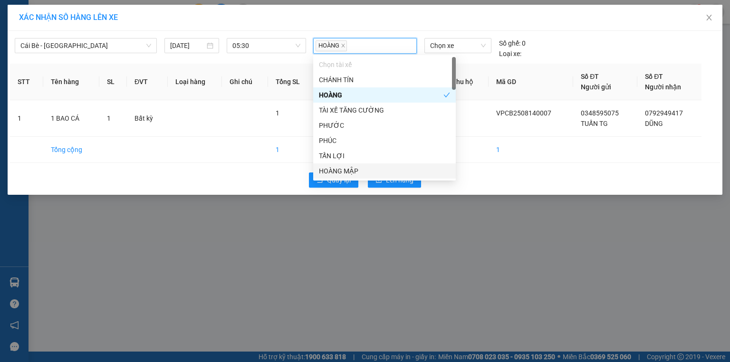
click at [407, 232] on div "XÁC NHẬN SỐ HÀNG LÊN XE Cái Bè - Sài Gòn 14/08/2025 05:30 HOÀNG Chọn xe Số ghế:…" at bounding box center [365, 181] width 730 height 362
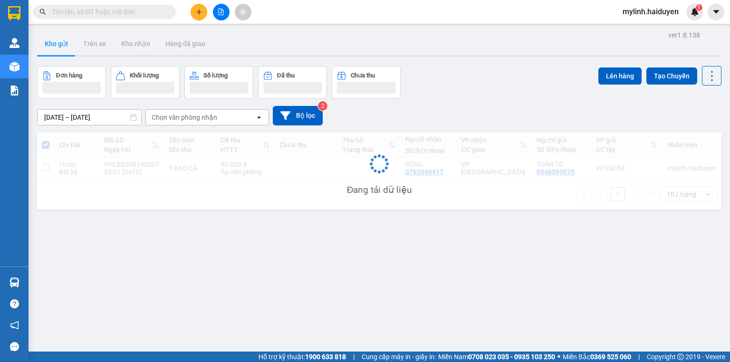
click at [396, 179] on div "Đang tải dữ liệu" at bounding box center [379, 171] width 685 height 77
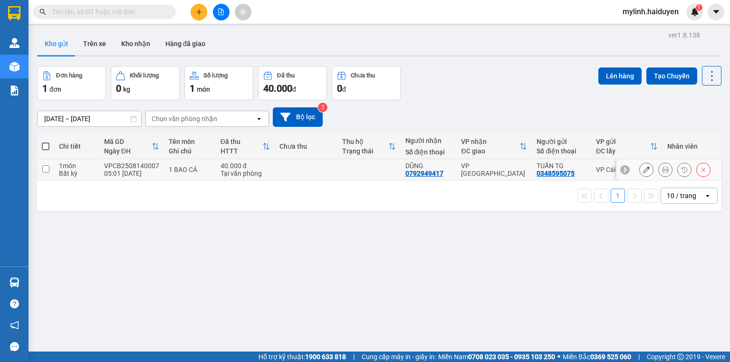
drag, startPoint x: 44, startPoint y: 169, endPoint x: 53, endPoint y: 168, distance: 9.6
click at [44, 170] on input "checkbox" at bounding box center [45, 168] width 7 height 7
checkbox input "true"
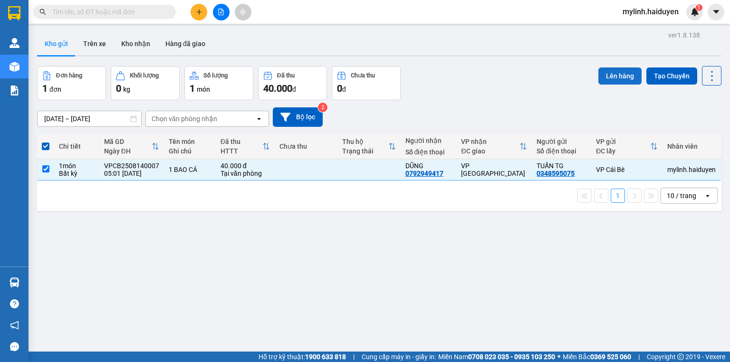
click at [611, 76] on button "Lên hàng" at bounding box center [620, 76] width 43 height 17
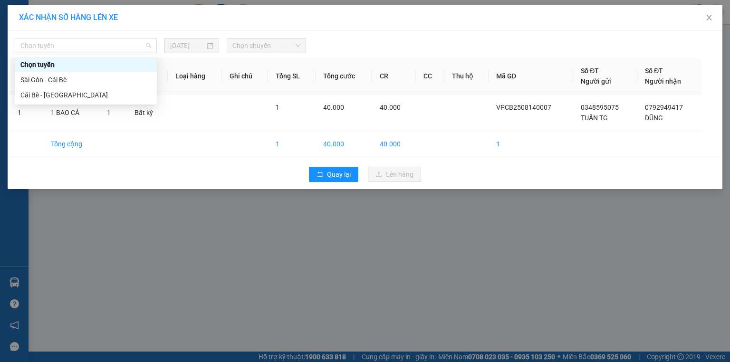
drag, startPoint x: 86, startPoint y: 47, endPoint x: 48, endPoint y: 101, distance: 65.9
click at [80, 55] on div "Chọn tuyến 13/08/2025 Chọn chuyến STT Tên hàng SL ĐVT Loại hàng Ghi chú Tổng SL…" at bounding box center [365, 110] width 715 height 158
drag, startPoint x: 52, startPoint y: 94, endPoint x: 95, endPoint y: 81, distance: 45.3
click at [53, 93] on div "Cái Bè - Sài Gòn" at bounding box center [85, 95] width 131 height 10
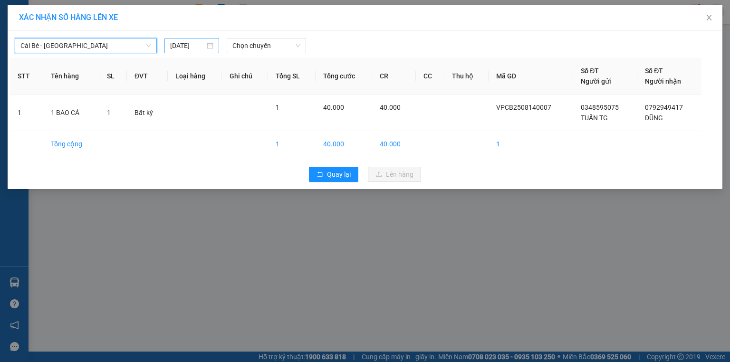
drag, startPoint x: 180, startPoint y: 46, endPoint x: 196, endPoint y: 50, distance: 17.2
click at [180, 46] on input "13/08/2025" at bounding box center [187, 45] width 35 height 10
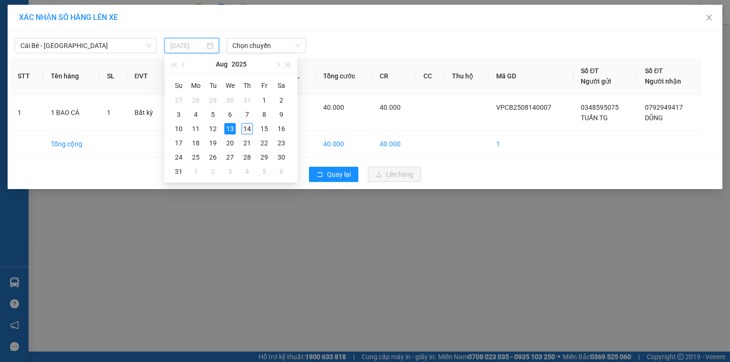
click at [246, 127] on div "14" at bounding box center [247, 128] width 11 height 11
type input "[DATE]"
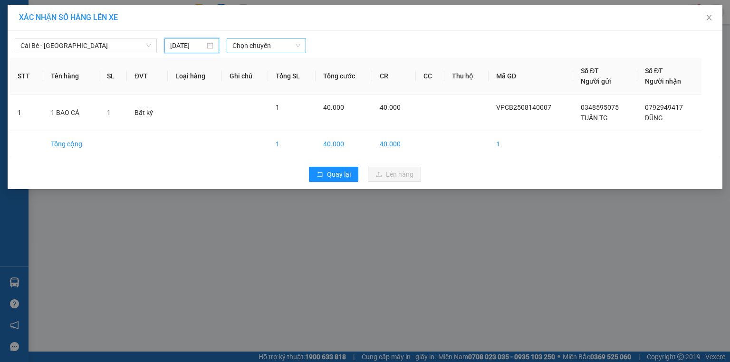
click at [246, 47] on span "Chọn chuyến" at bounding box center [267, 46] width 68 height 14
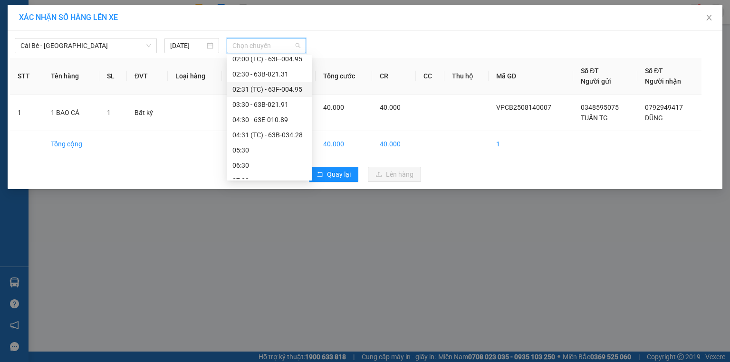
scroll to position [76, 0]
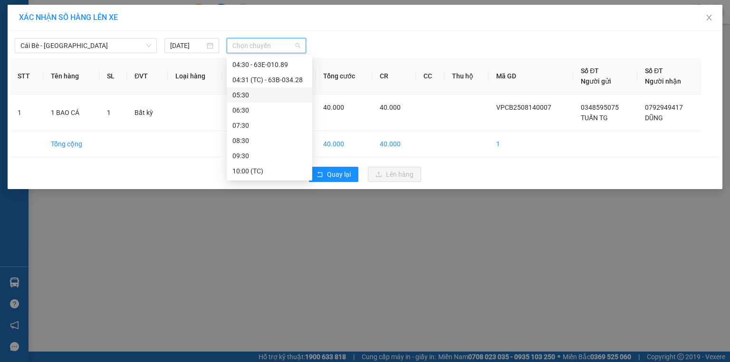
click at [257, 94] on div "05:30" at bounding box center [270, 95] width 74 height 10
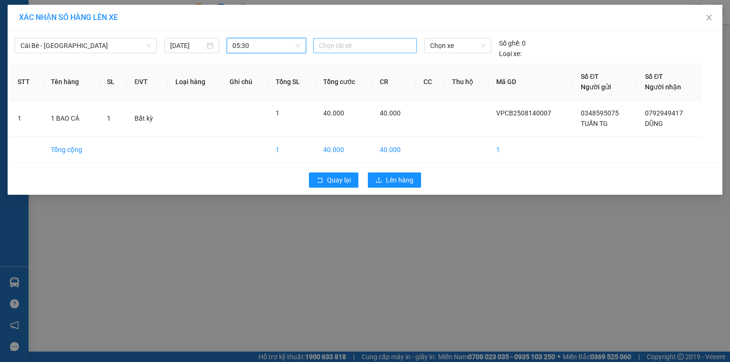
click at [367, 46] on div at bounding box center [365, 45] width 99 height 11
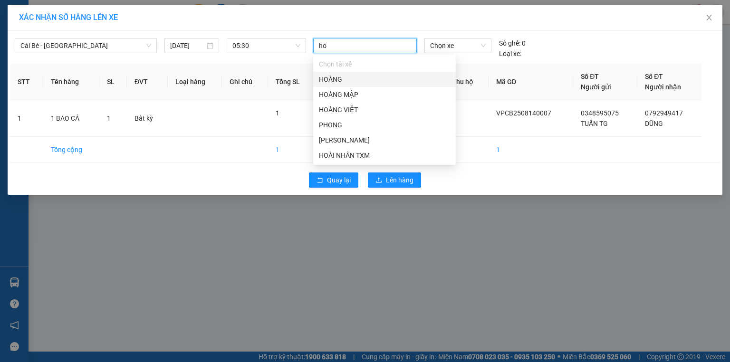
type input "hoa"
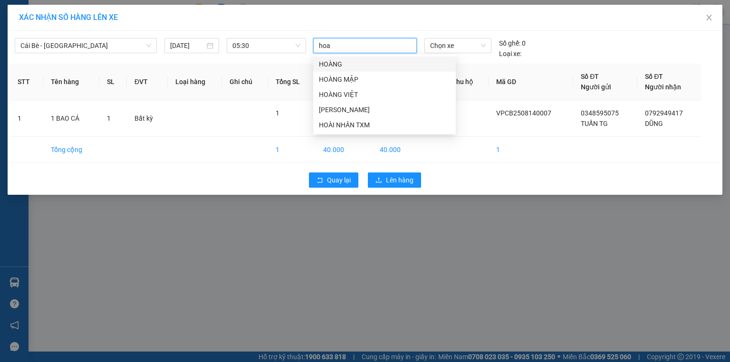
click at [361, 65] on div "HOÀNG" at bounding box center [384, 64] width 131 height 10
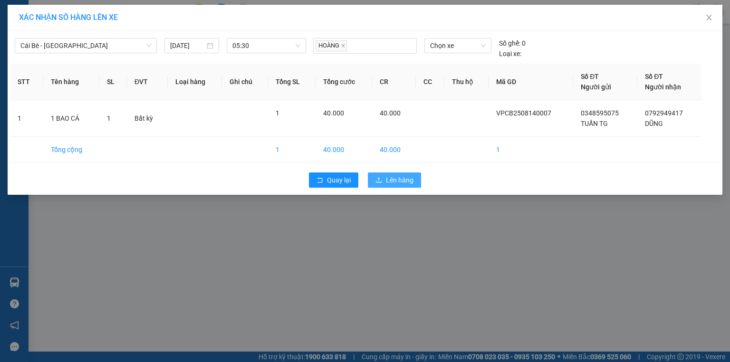
click at [391, 183] on span "Lên hàng" at bounding box center [400, 180] width 28 height 10
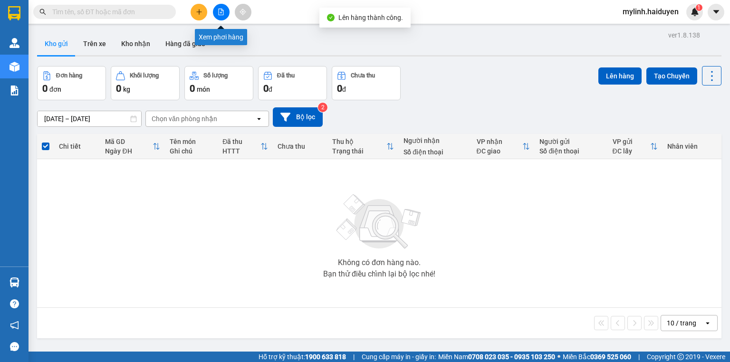
click at [219, 11] on icon "file-add" at bounding box center [221, 12] width 7 height 7
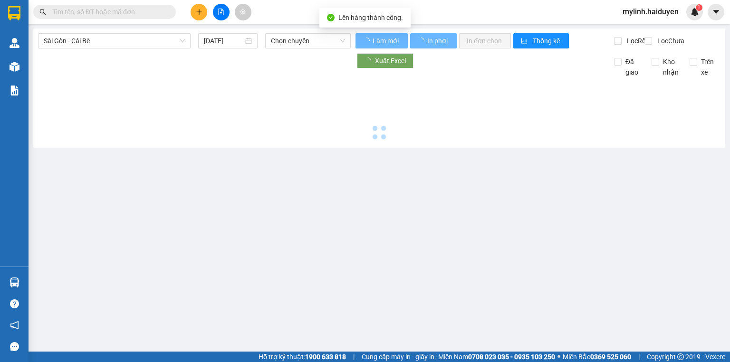
type input "[DATE]"
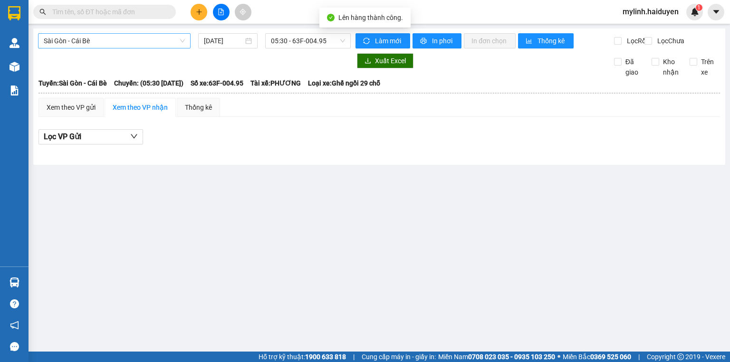
click at [63, 45] on span "Sài Gòn - Cái Bè" at bounding box center [114, 41] width 141 height 14
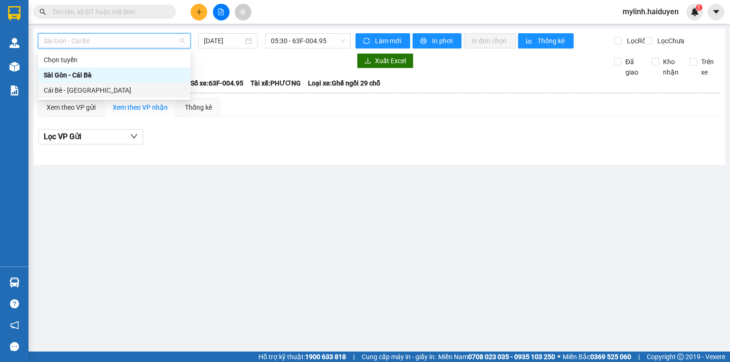
click at [72, 88] on div "Cái Bè - Sài Gòn" at bounding box center [114, 90] width 141 height 10
type input "[DATE]"
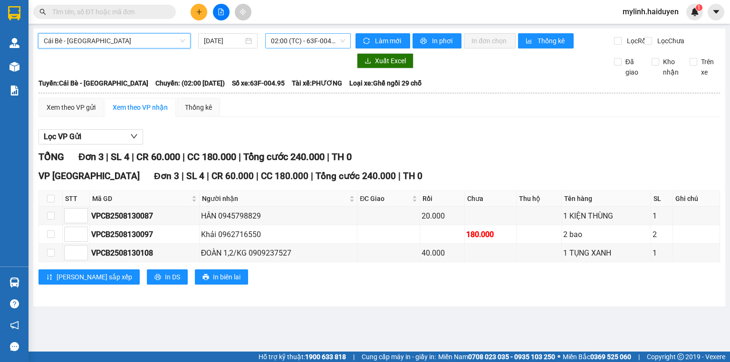
click at [287, 40] on span "02:00 (TC) - 63F-004.95" at bounding box center [308, 41] width 75 height 14
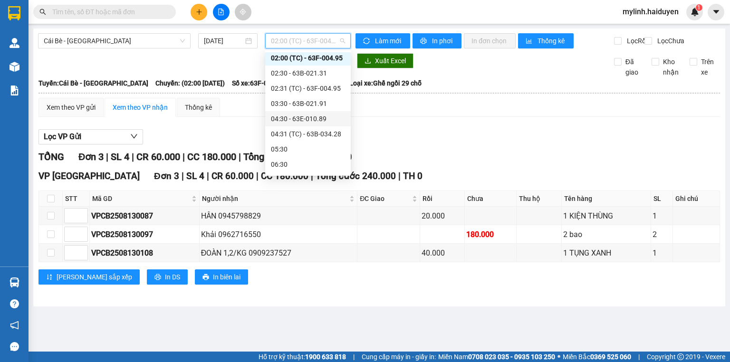
scroll to position [76, 0]
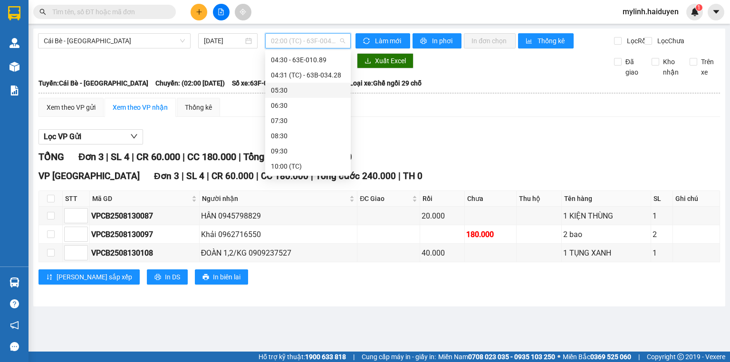
click at [295, 88] on div "05:30" at bounding box center [308, 90] width 74 height 10
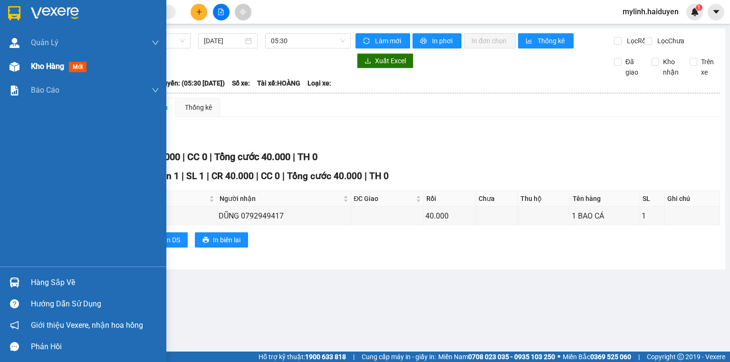
click at [42, 65] on span "Kho hàng" at bounding box center [47, 66] width 33 height 9
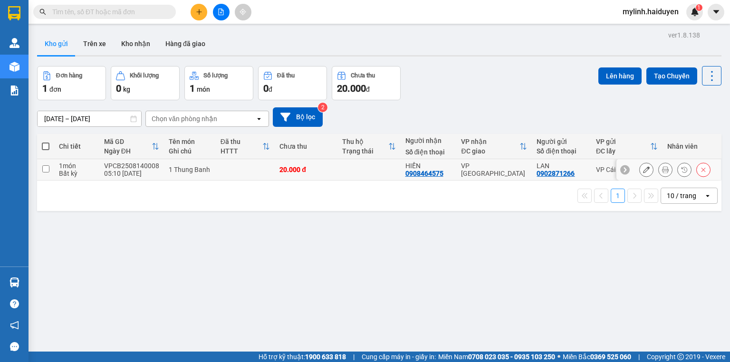
click at [42, 166] on input "checkbox" at bounding box center [45, 168] width 7 height 7
checkbox input "true"
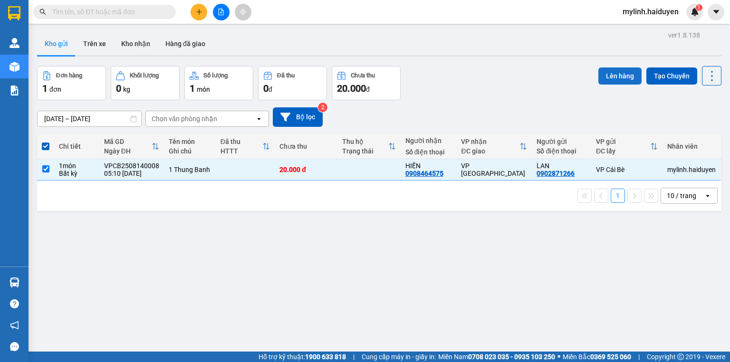
click at [615, 71] on button "Lên hàng" at bounding box center [620, 76] width 43 height 17
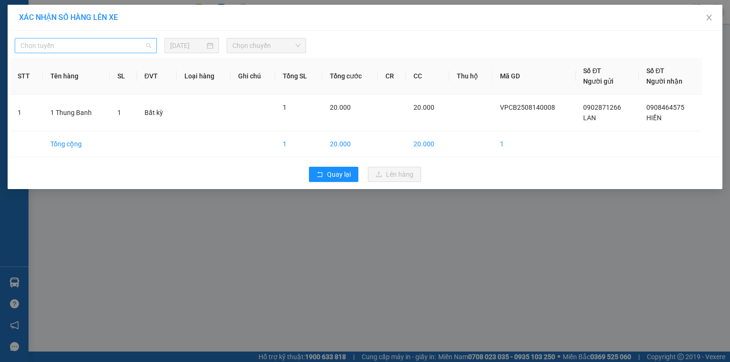
click at [91, 48] on span "Chọn tuyến" at bounding box center [85, 46] width 131 height 14
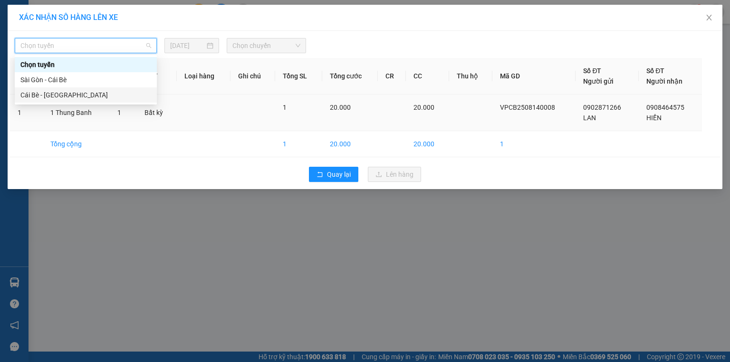
click at [68, 96] on div "Cái Bè - Sài Gòn" at bounding box center [85, 95] width 131 height 10
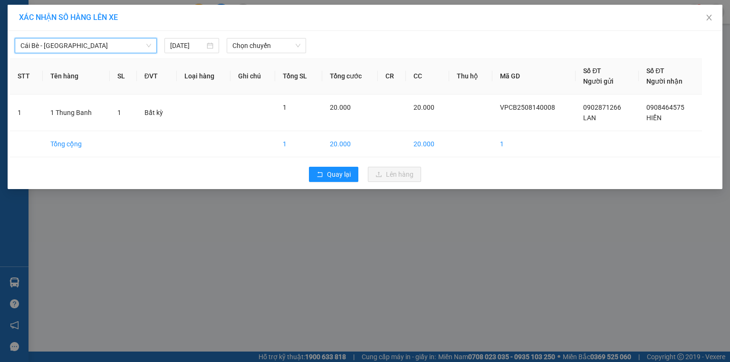
drag, startPoint x: 189, startPoint y: 43, endPoint x: 199, endPoint y: 54, distance: 15.5
click at [190, 43] on input "13/08/2025" at bounding box center [187, 45] width 35 height 10
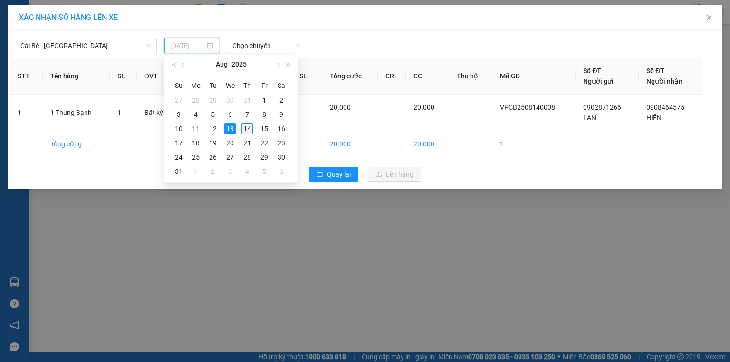
click at [246, 129] on div "14" at bounding box center [247, 128] width 11 height 11
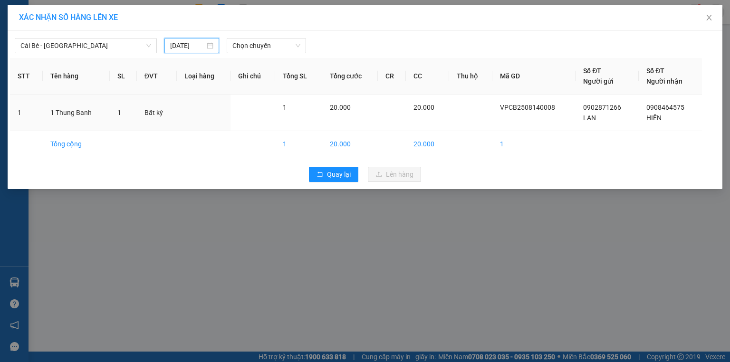
type input "[DATE]"
click at [259, 45] on span "Chọn chuyến" at bounding box center [267, 46] width 68 height 14
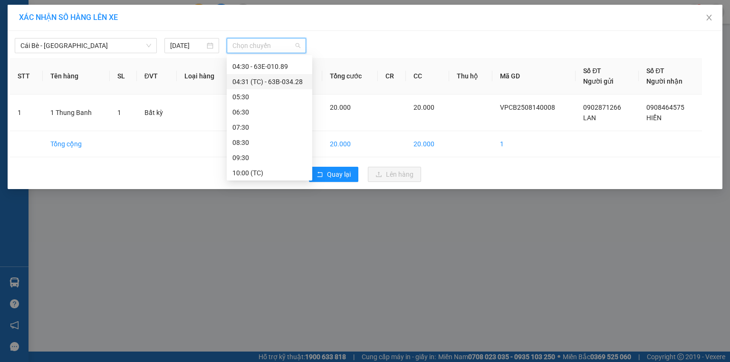
scroll to position [76, 0]
drag, startPoint x: 268, startPoint y: 97, endPoint x: 273, endPoint y: 94, distance: 6.1
click at [268, 97] on div "05:30" at bounding box center [270, 95] width 74 height 10
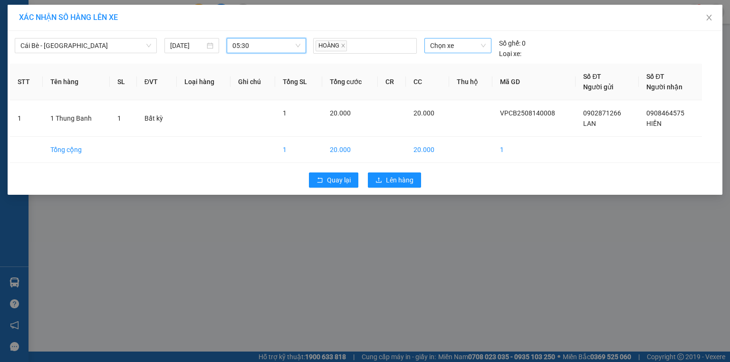
click at [447, 47] on span "Chọn xe" at bounding box center [457, 46] width 55 height 14
type input "8"
click at [414, 220] on div "XÁC NHẬN SỐ HÀNG LÊN XE Cái Bè - Sài Gòn 14/08/2025 05:30 HOÀNG Chọn xe Số ghế:…" at bounding box center [365, 181] width 730 height 362
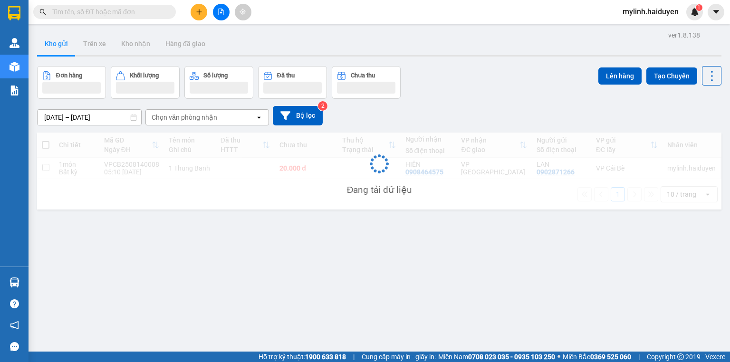
click at [397, 176] on div "Đang tải dữ liệu" at bounding box center [379, 171] width 685 height 77
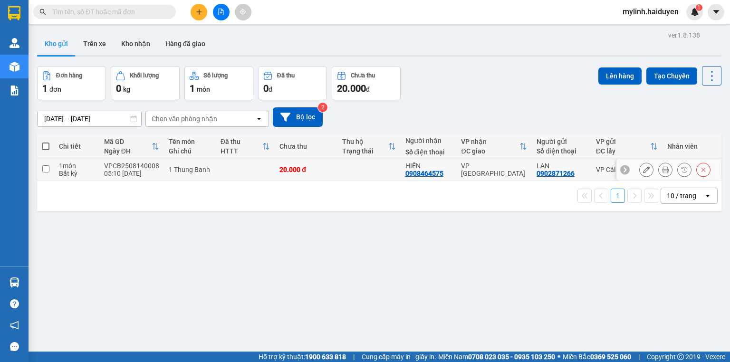
click at [55, 167] on td "1 món Bất kỳ" at bounding box center [76, 169] width 45 height 21
checkbox input "true"
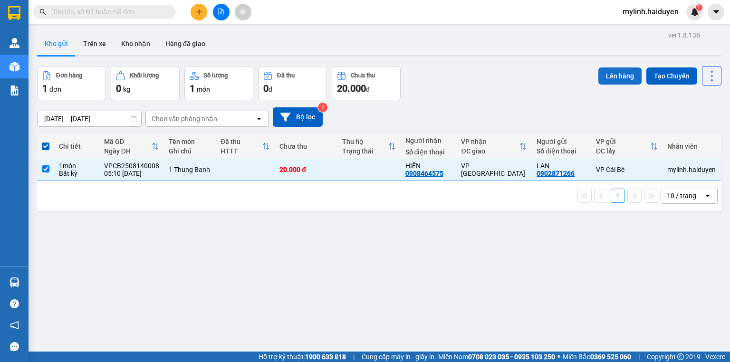
click at [616, 69] on button "Lên hàng" at bounding box center [620, 76] width 43 height 17
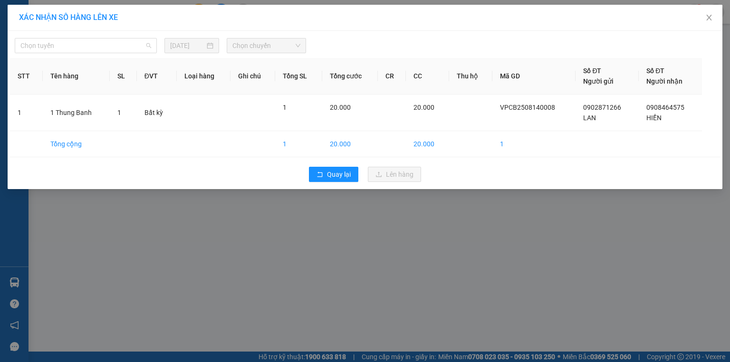
drag, startPoint x: 94, startPoint y: 48, endPoint x: 66, endPoint y: 85, distance: 46.9
click at [92, 49] on span "Chọn tuyến" at bounding box center [85, 46] width 131 height 14
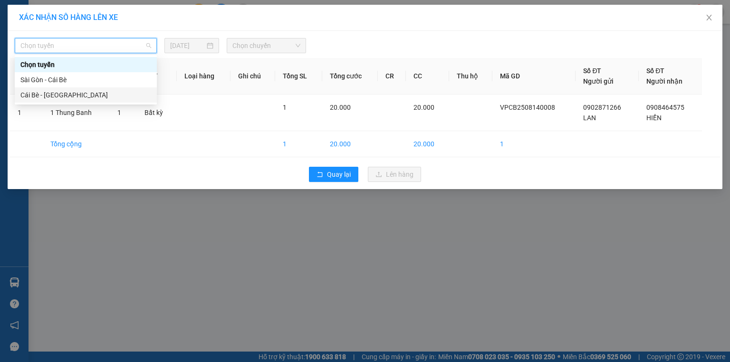
click at [63, 95] on div "Cái Bè - Sài Gòn" at bounding box center [85, 95] width 131 height 10
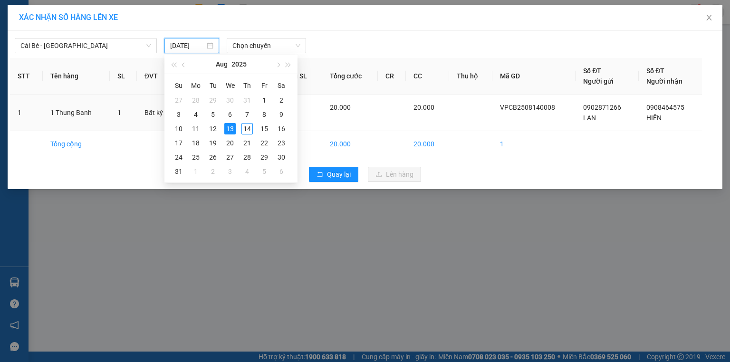
click at [192, 48] on input "13/08/2025" at bounding box center [187, 45] width 35 height 10
click at [246, 128] on div "14" at bounding box center [247, 128] width 11 height 11
click at [246, 128] on td at bounding box center [253, 113] width 45 height 37
type input "[DATE]"
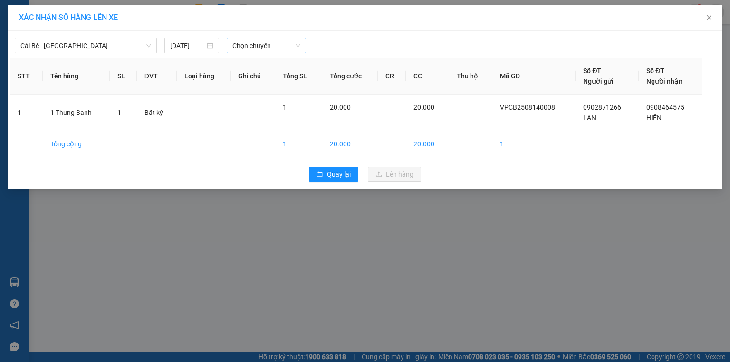
drag, startPoint x: 255, startPoint y: 40, endPoint x: 257, endPoint y: 48, distance: 7.7
click at [255, 41] on span "Chọn chuyến" at bounding box center [267, 46] width 68 height 14
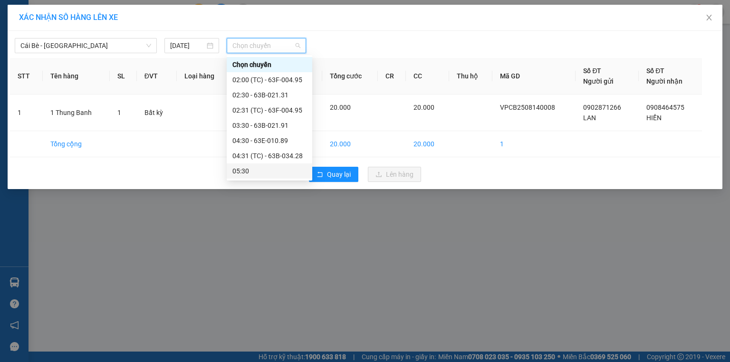
drag, startPoint x: 262, startPoint y: 167, endPoint x: 327, endPoint y: 170, distance: 64.7
click at [262, 168] on div "05:30" at bounding box center [270, 171] width 74 height 10
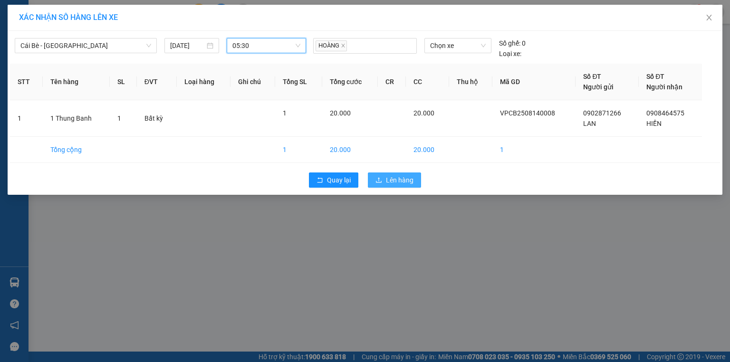
click at [389, 176] on span "Lên hàng" at bounding box center [400, 180] width 28 height 10
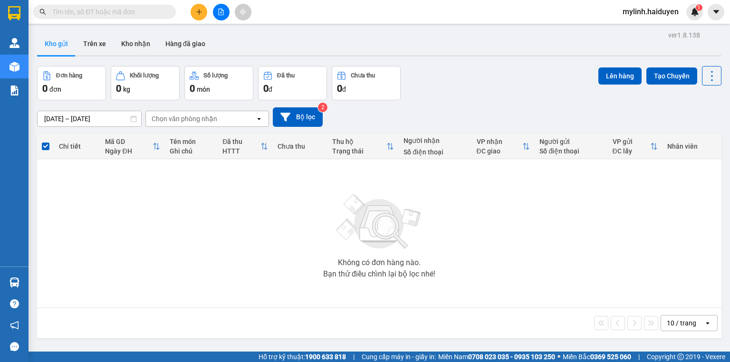
click at [129, 8] on input "text" at bounding box center [108, 12] width 112 height 10
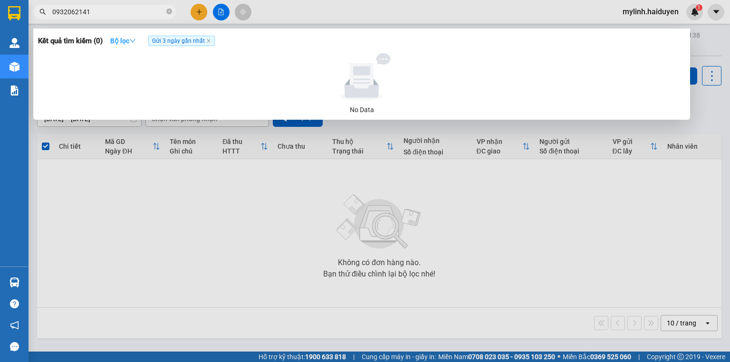
type input "0932062141"
drag, startPoint x: 120, startPoint y: 39, endPoint x: 120, endPoint y: 32, distance: 7.1
click at [120, 39] on strong "Bộ lọc" at bounding box center [123, 41] width 26 height 8
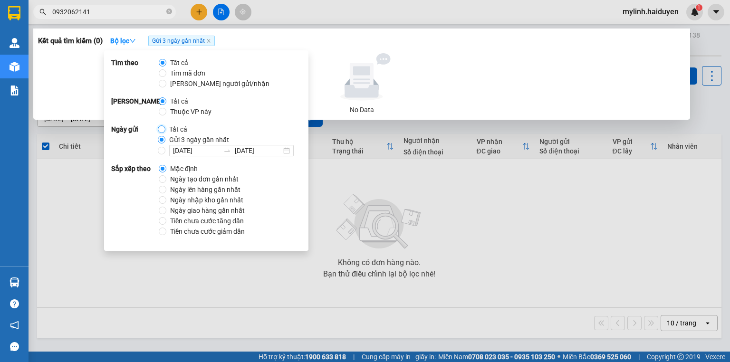
click at [160, 129] on input "Tất cả" at bounding box center [162, 130] width 8 height 8
radio input "true"
radio input "false"
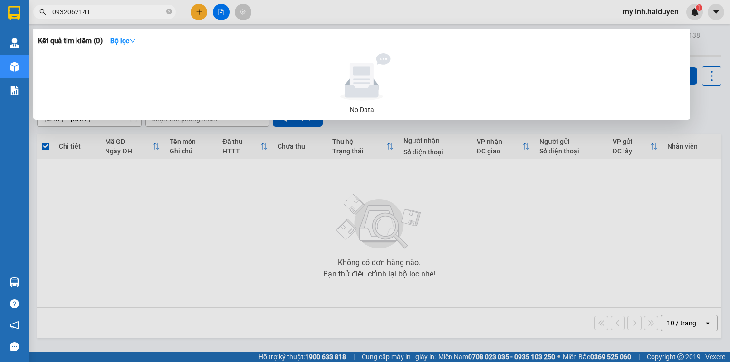
click at [125, 7] on input "0932062141" at bounding box center [108, 12] width 112 height 10
click at [126, 9] on input "0932062141" at bounding box center [108, 12] width 112 height 10
click at [132, 41] on icon "down" at bounding box center [132, 41] width 7 height 7
click at [111, 14] on input "0932062141" at bounding box center [108, 12] width 112 height 10
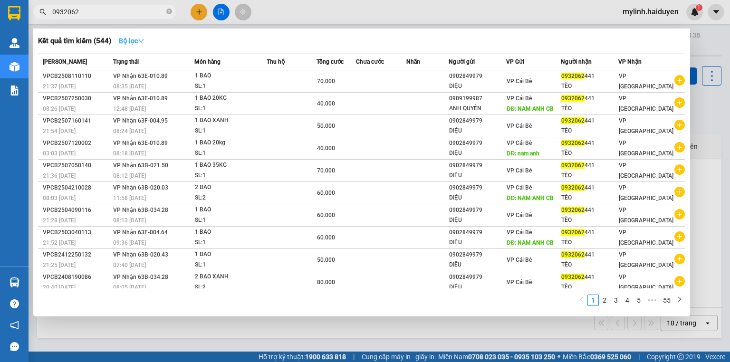
type input "0932062"
click at [135, 39] on strong "Bộ lọc" at bounding box center [132, 41] width 26 height 8
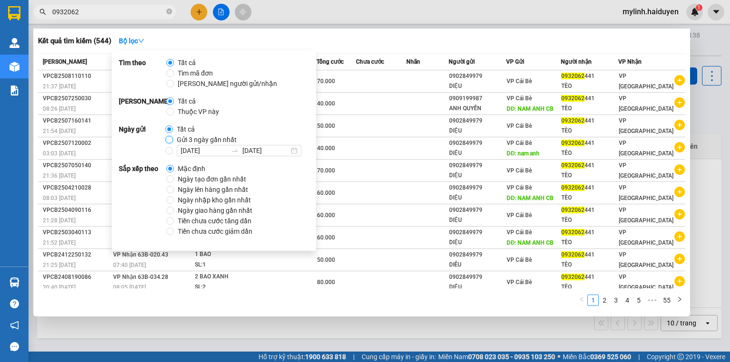
click at [170, 139] on input "Gửi 3 ngày gần nhất" at bounding box center [169, 140] width 8 height 8
radio input "true"
radio input "false"
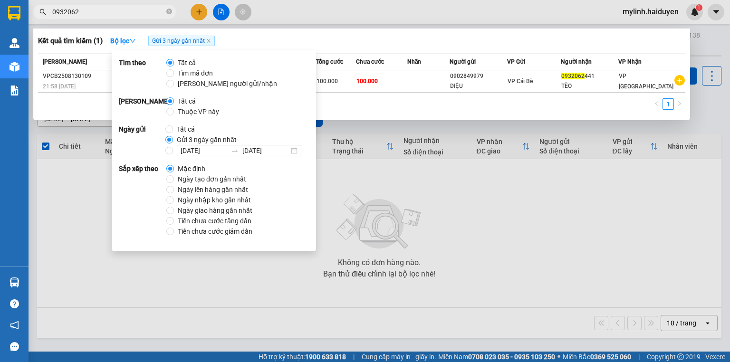
click at [129, 14] on input "0932062" at bounding box center [108, 12] width 112 height 10
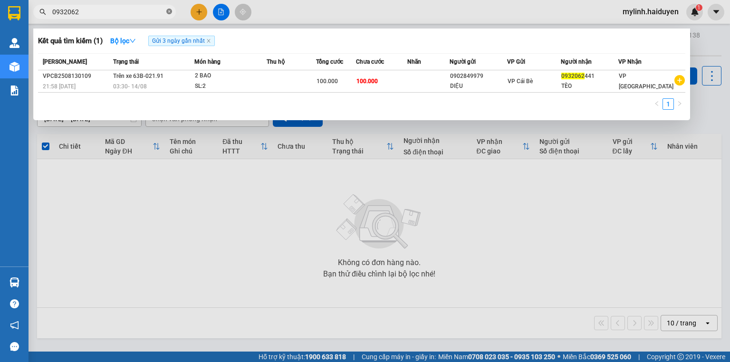
click at [168, 13] on icon "close-circle" at bounding box center [169, 12] width 6 height 6
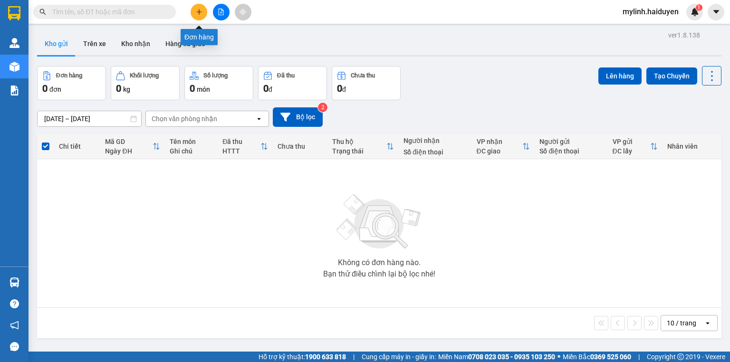
click at [198, 10] on icon "plus" at bounding box center [199, 12] width 7 height 7
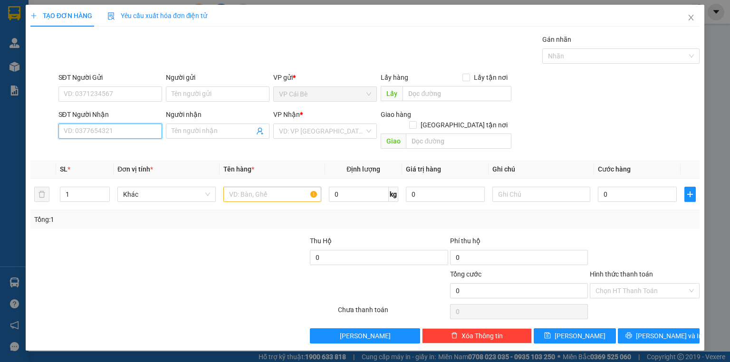
click at [120, 135] on input "SĐT Người Nhận" at bounding box center [110, 131] width 104 height 15
click at [120, 131] on input "SĐT Người Nhận" at bounding box center [110, 131] width 104 height 15
type input "0903972696"
click at [128, 145] on div "0903972696 - LOAN" at bounding box center [110, 150] width 92 height 10
type input "LOAN"
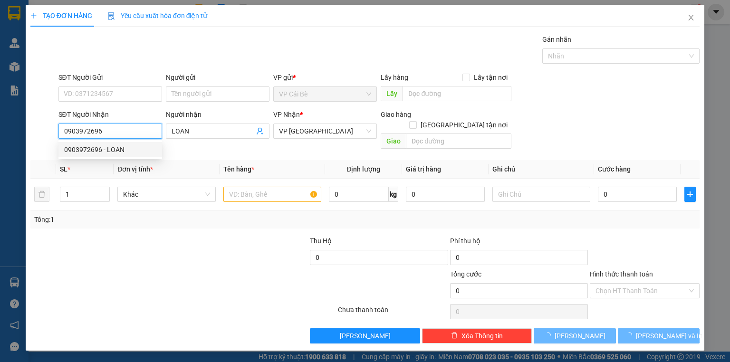
type input "40.000"
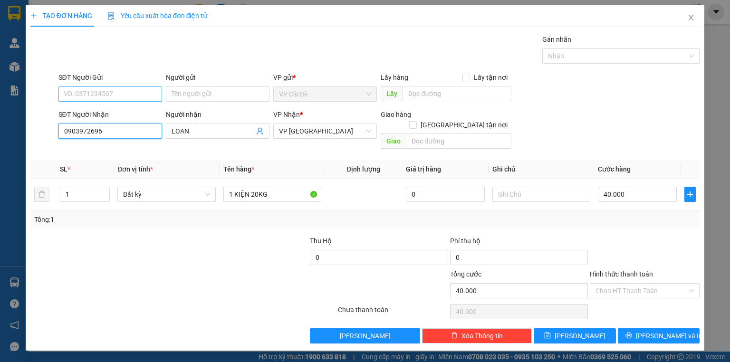
type input "0903972696"
click at [118, 89] on input "SĐT Người Gửi" at bounding box center [110, 94] width 104 height 15
click at [116, 107] on div "0835088138" at bounding box center [110, 112] width 92 height 10
type input "0835088138"
type input "BOT 23"
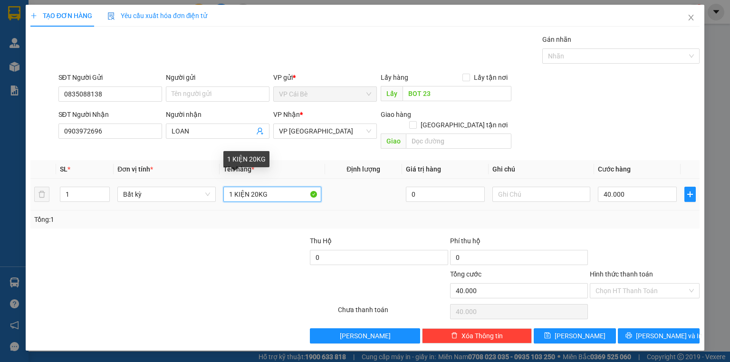
click at [257, 187] on input "1 KIỆN 20KG" at bounding box center [272, 194] width 98 height 15
type input "1 KIỆN 10kg"
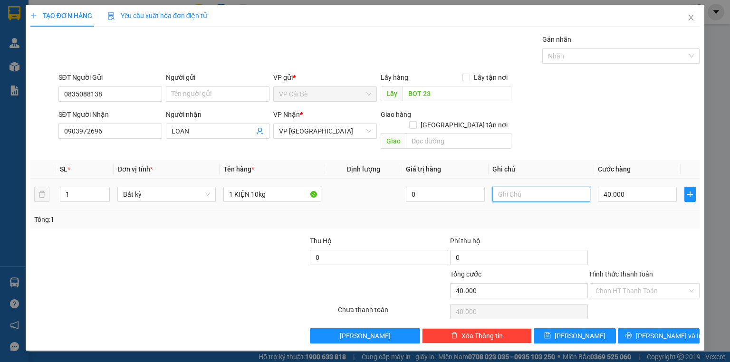
click at [523, 187] on input "text" at bounding box center [542, 194] width 98 height 15
type input "6.30"
click at [623, 187] on input "40.000" at bounding box center [637, 194] width 79 height 15
type input "0"
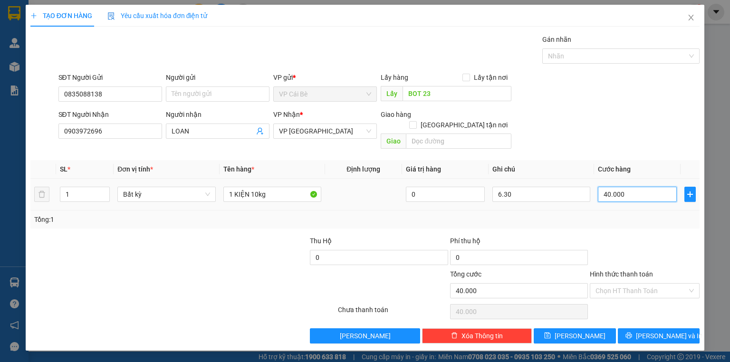
type input "0"
type input "2"
type input "02"
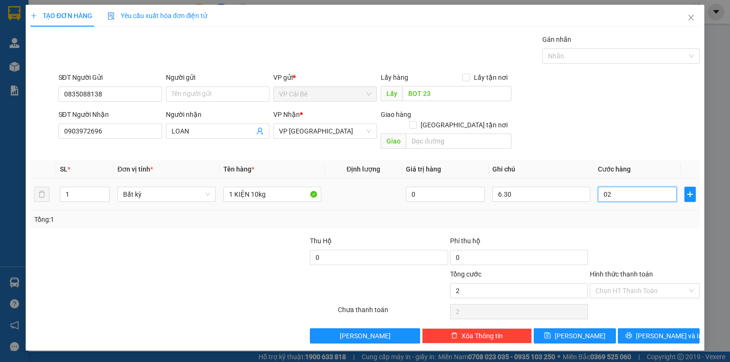
type input "20"
type input "020"
type input "20.000"
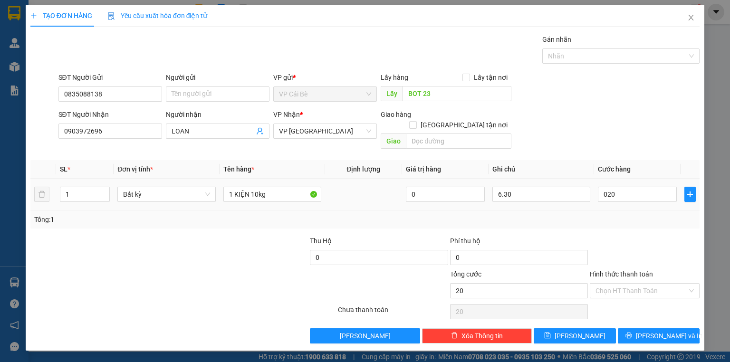
type input "20.000"
click at [604, 143] on div "Transit Pickup Surcharge Ids Transit Deliver Surcharge Ids Transit Deliver Surc…" at bounding box center [364, 189] width 669 height 310
click at [635, 284] on input "Hình thức thanh toán" at bounding box center [642, 291] width 92 height 14
drag, startPoint x: 631, startPoint y: 296, endPoint x: 638, endPoint y: 308, distance: 14.0
click at [631, 296] on div "Tại văn phòng" at bounding box center [645, 298] width 98 height 10
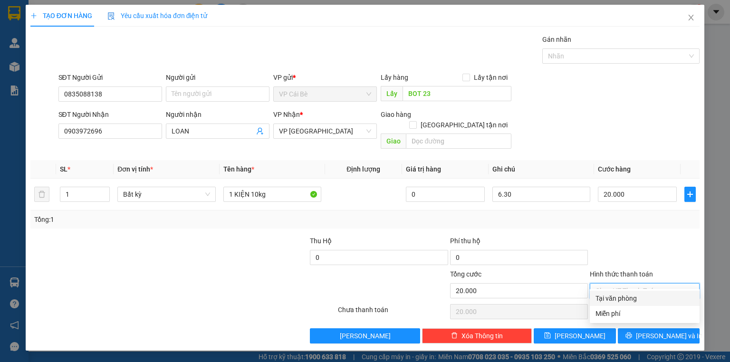
type input "0"
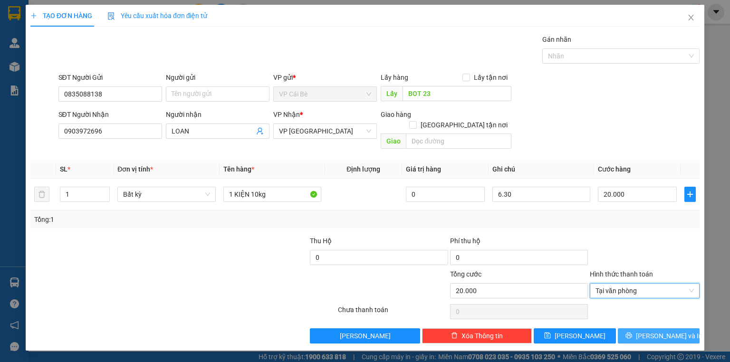
drag, startPoint x: 650, startPoint y: 323, endPoint x: 665, endPoint y: 329, distance: 15.8
click at [650, 329] on button "[PERSON_NAME] và In" at bounding box center [659, 336] width 82 height 15
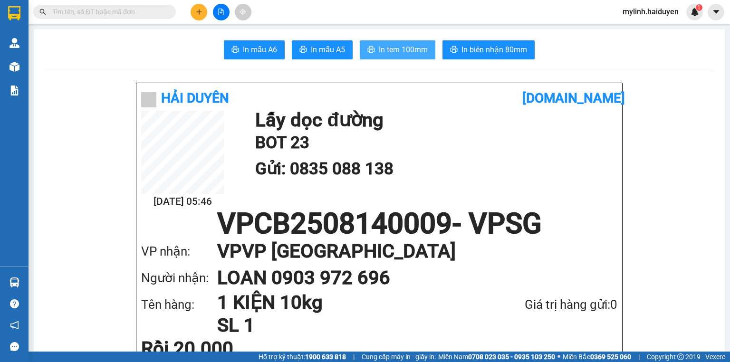
click at [394, 47] on span "In tem 100mm" at bounding box center [403, 50] width 49 height 12
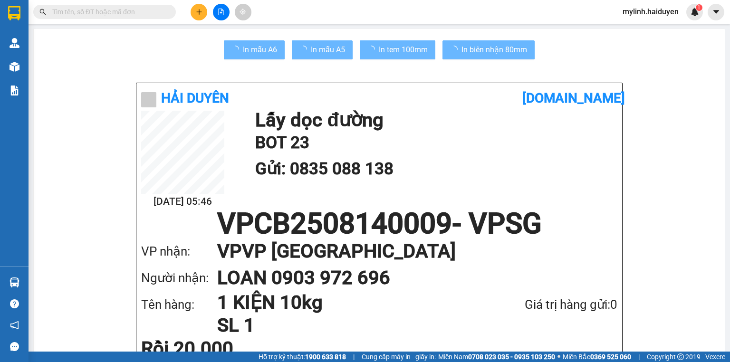
click at [559, 308] on div "Giá trị hàng gửi: 0" at bounding box center [546, 304] width 143 height 19
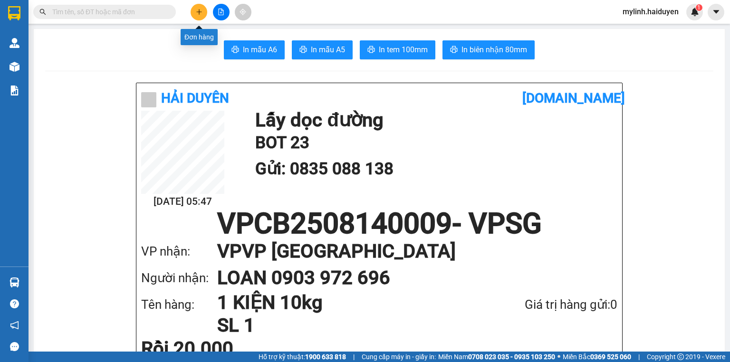
click at [194, 10] on button at bounding box center [199, 12] width 17 height 17
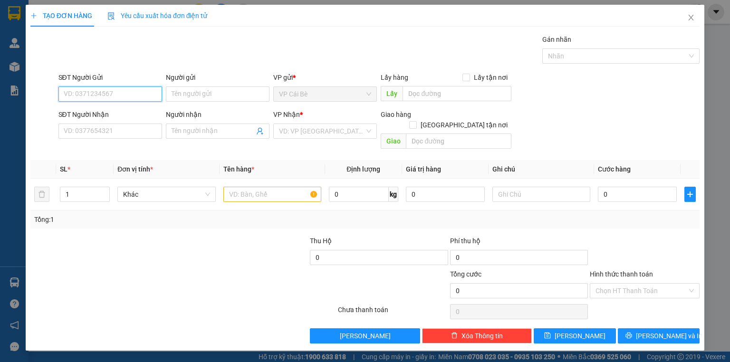
click at [145, 94] on input "SĐT Người Gửi" at bounding box center [110, 94] width 104 height 15
click at [122, 112] on div "0345861787 - THÚY" at bounding box center [110, 112] width 92 height 10
type input "0345861787"
type input "THÚY"
type input "0909237527"
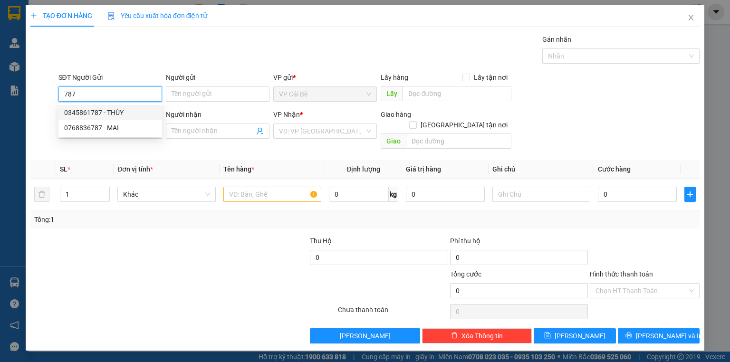
type input "ĐOÀN 1,2/KG"
type input "20.000"
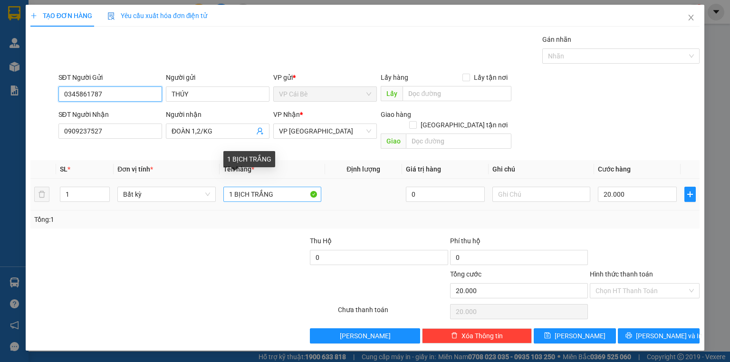
type input "0345861787"
drag, startPoint x: 277, startPoint y: 184, endPoint x: 0, endPoint y: 159, distance: 277.9
click at [0, 161] on div "TẠO ĐƠN HÀNG Yêu cầu xuất hóa đơn điện tử Transit Pickup Surcharge Ids Transit …" at bounding box center [365, 181] width 730 height 362
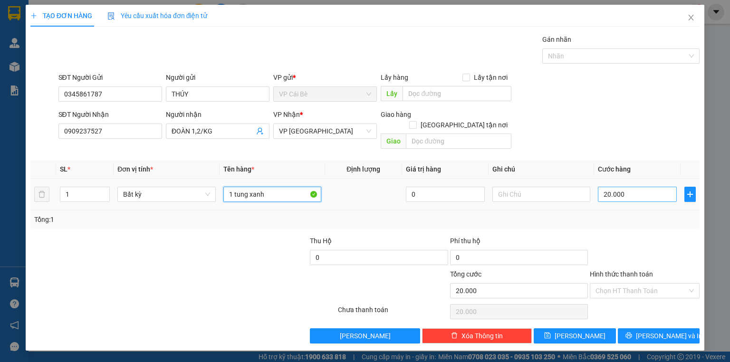
type input "1 tung xanh"
click at [632, 187] on input "20.000" at bounding box center [637, 194] width 79 height 15
type input "0"
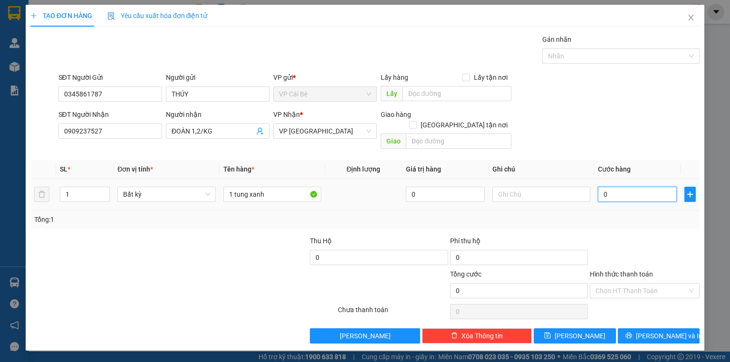
type input "6"
type input "06"
type input "60"
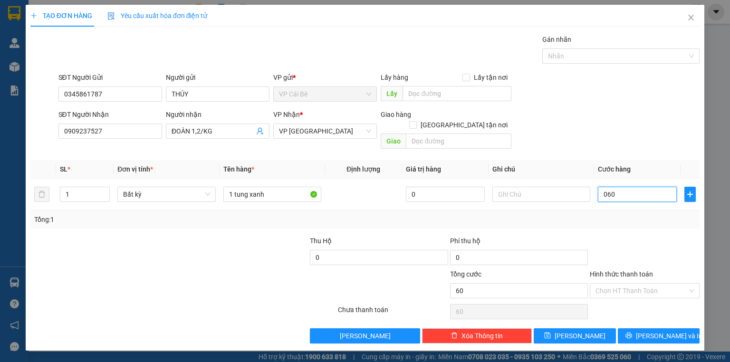
type input "060"
type input "60.000"
click at [617, 146] on div "Transit Pickup Surcharge Ids Transit Deliver Surcharge Ids Transit Deliver Surc…" at bounding box center [364, 189] width 669 height 310
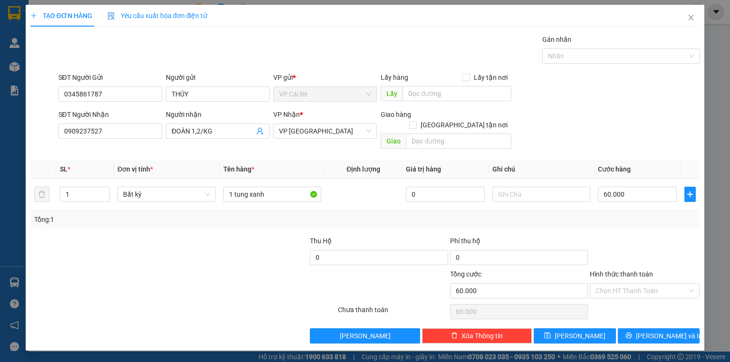
drag, startPoint x: 635, startPoint y: 275, endPoint x: 635, endPoint y: 288, distance: 13.3
click at [635, 284] on input "Hình thức thanh toán" at bounding box center [642, 291] width 92 height 14
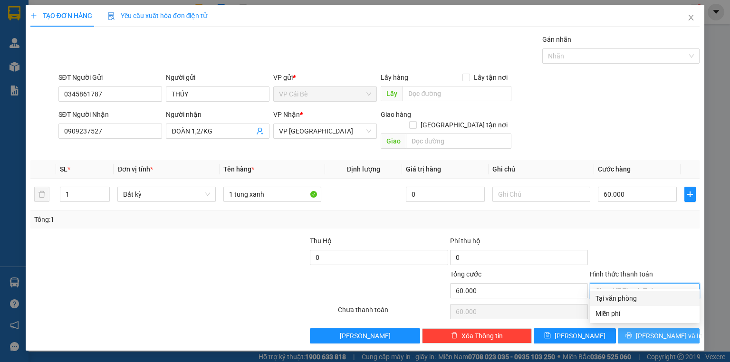
drag, startPoint x: 632, startPoint y: 298, endPoint x: 643, endPoint y: 318, distance: 22.1
click at [632, 299] on div "Tại văn phòng" at bounding box center [645, 298] width 98 height 10
type input "0"
drag, startPoint x: 647, startPoint y: 323, endPoint x: 652, endPoint y: 324, distance: 5.3
click at [647, 329] on button "[PERSON_NAME] và In" at bounding box center [659, 336] width 82 height 15
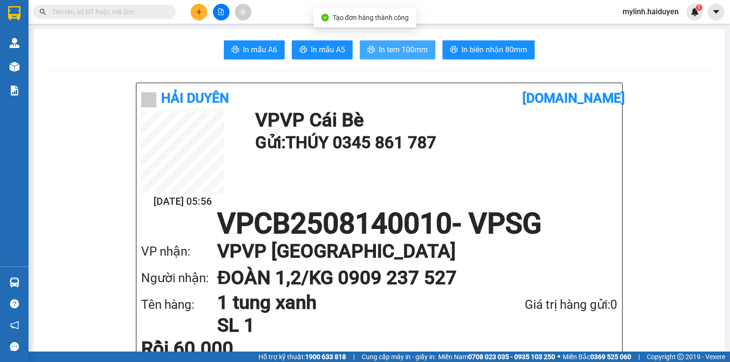
click at [387, 53] on span "In tem 100mm" at bounding box center [403, 50] width 49 height 12
